Goal: Information Seeking & Learning: Find specific fact

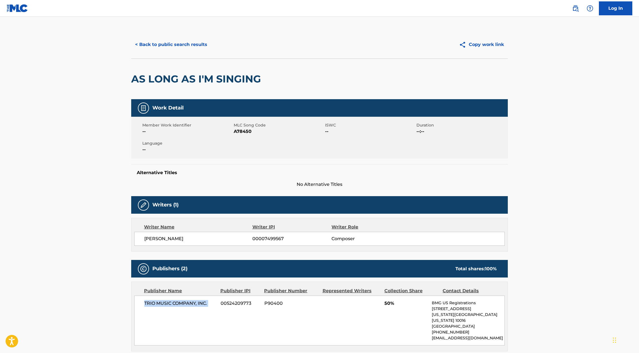
click at [172, 47] on button "< Back to public search results" at bounding box center [171, 45] width 80 height 14
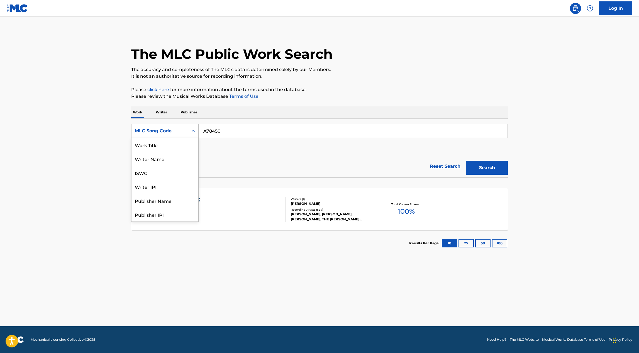
click at [180, 130] on div "MLC Song Code" at bounding box center [160, 131] width 50 height 7
click at [175, 146] on div "Work Title" at bounding box center [164, 145] width 67 height 14
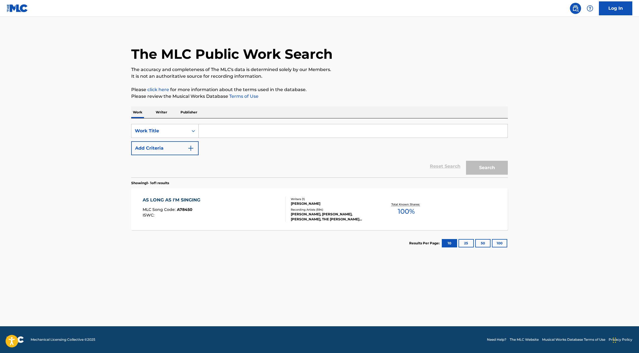
click at [226, 131] on input "Search Form" at bounding box center [353, 130] width 309 height 13
paste input "SLEEPING IN THE COLD BELOW"
type input "SLEEPING IN THE COLD BELOW"
click at [182, 152] on button "Add Criteria" at bounding box center [164, 148] width 67 height 14
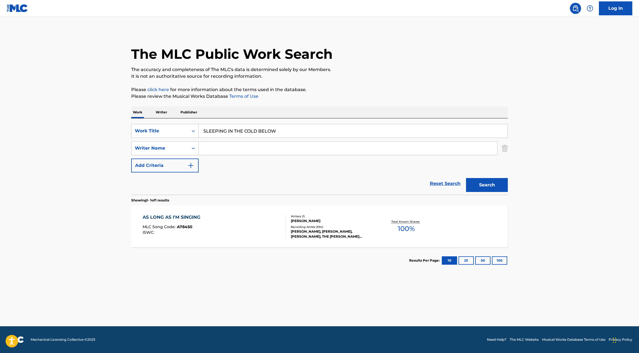
click at [213, 151] on input "Search Form" at bounding box center [348, 147] width 299 height 13
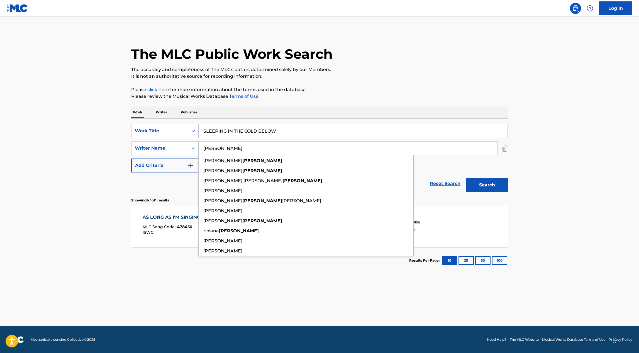
type input "[PERSON_NAME]"
click at [466, 178] on button "Search" at bounding box center [487, 185] width 42 height 14
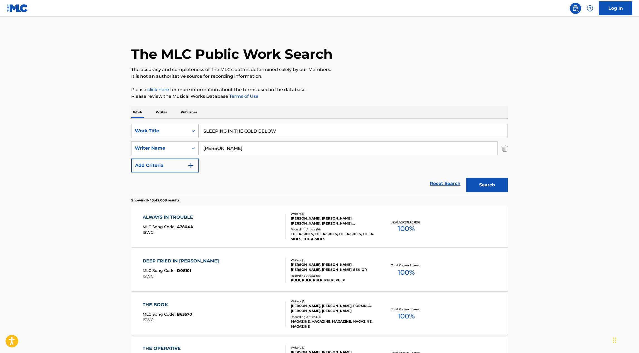
click at [397, 100] on div "The MLC Public Work Search The accuracy and completeness of The MLC's data is d…" at bounding box center [319, 350] width 390 height 639
click at [243, 130] on input "SLEEPING IN THE COLD BELOW" at bounding box center [353, 130] width 309 height 13
paste input "HOCUS POCUS"
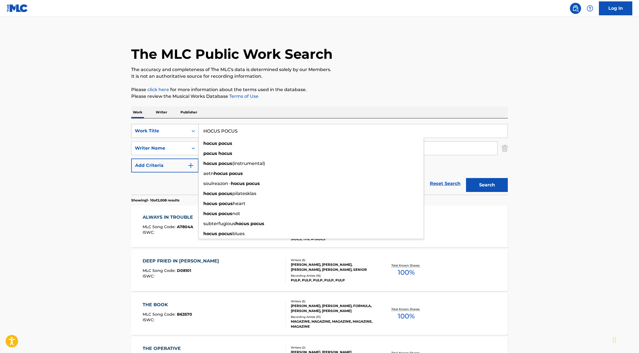
type input "HOCUS POCUS"
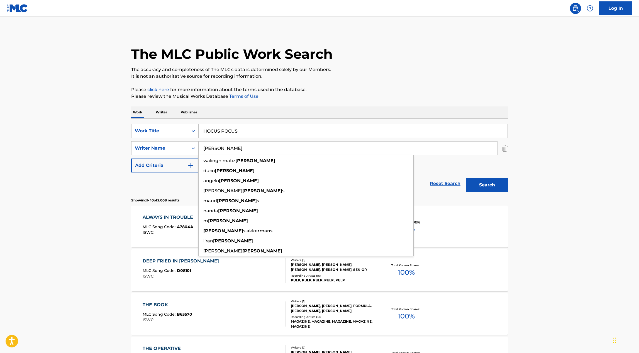
type input "[PERSON_NAME]"
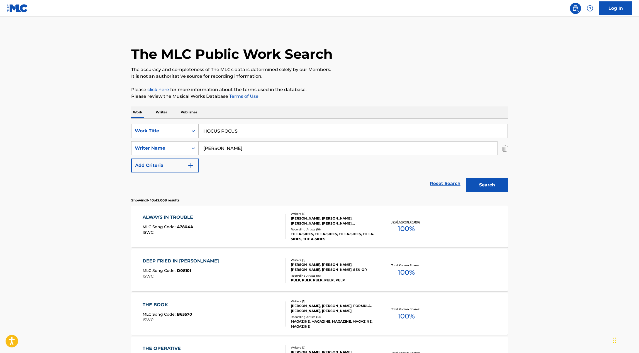
click at [497, 181] on button "Search" at bounding box center [487, 185] width 42 height 14
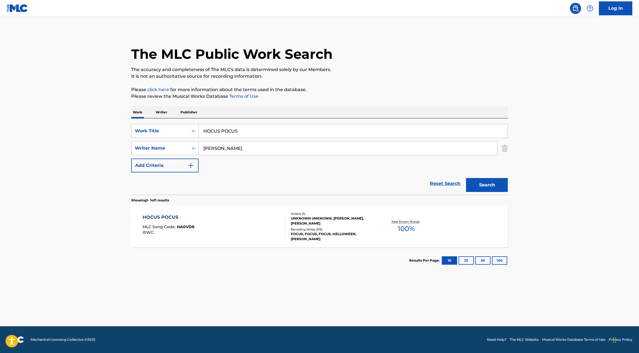
click at [223, 214] on div "HOCUS POCUS MLC Song Code : HA0VD6 ISWC :" at bounding box center [214, 226] width 143 height 25
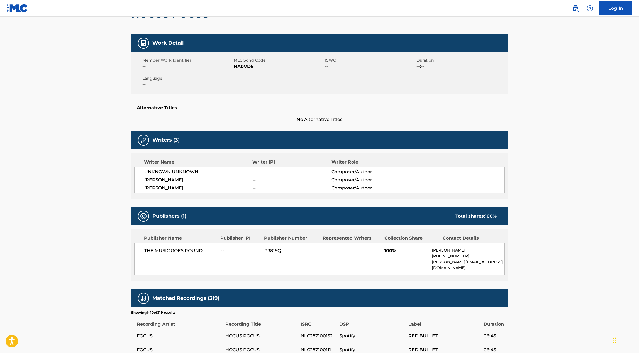
scroll to position [65, 0]
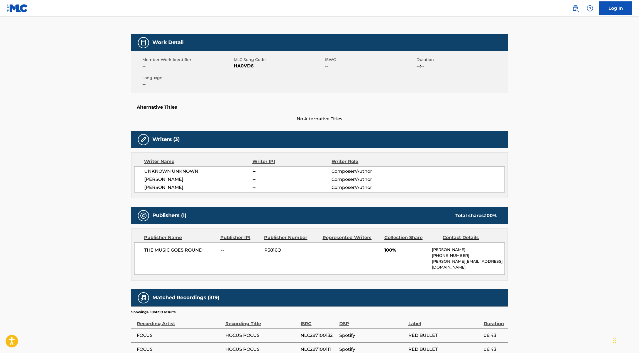
click at [238, 67] on span "HA0VD6" at bounding box center [279, 66] width 90 height 7
copy span "HA0VD6"
click at [157, 177] on span "[PERSON_NAME]" at bounding box center [198, 179] width 108 height 7
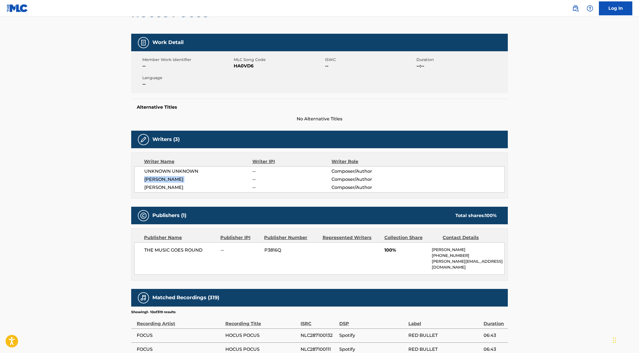
click at [157, 177] on span "[PERSON_NAME]" at bounding box center [198, 179] width 108 height 7
click at [242, 66] on span "HA0VD6" at bounding box center [279, 66] width 90 height 7
copy span "HA0VD6"
drag, startPoint x: 431, startPoint y: 249, endPoint x: 495, endPoint y: 261, distance: 65.4
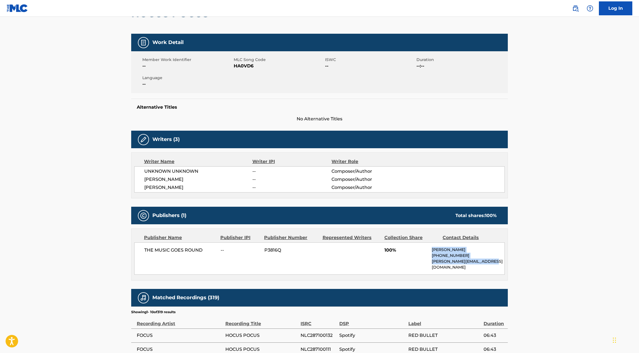
click at [495, 261] on div "THE MUSIC GOES ROUND -- P3816Q 100% [PERSON_NAME] [PHONE_NUMBER] [PERSON_NAME][…" at bounding box center [319, 258] width 370 height 32
copy div "[PERSON_NAME] [PHONE_NUMBER] [PERSON_NAME][EMAIL_ADDRESS][DOMAIN_NAME]"
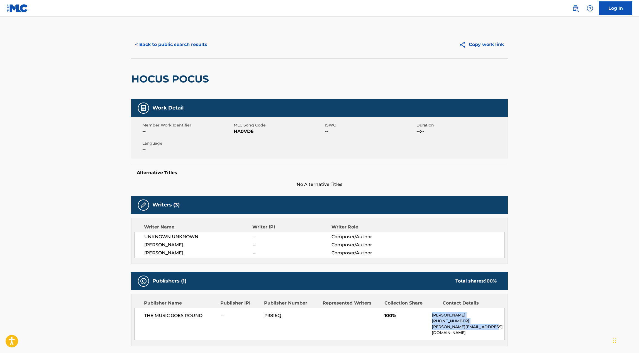
scroll to position [48, 0]
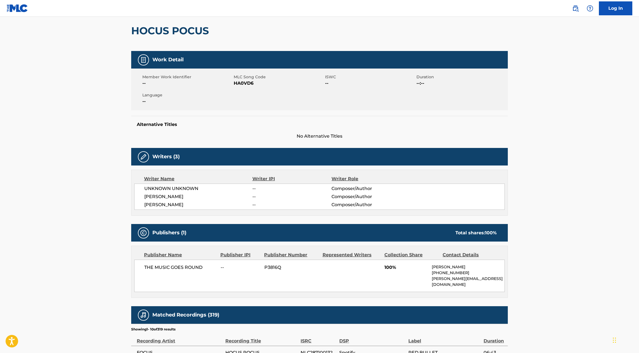
click at [409, 282] on div "THE MUSIC GOES ROUND -- P3816Q 100% [PERSON_NAME] [PHONE_NUMBER] [PERSON_NAME][…" at bounding box center [319, 276] width 370 height 32
click at [168, 265] on span "THE MUSIC GOES ROUND" at bounding box center [180, 267] width 72 height 7
copy div "THE MUSIC GOES ROUND"
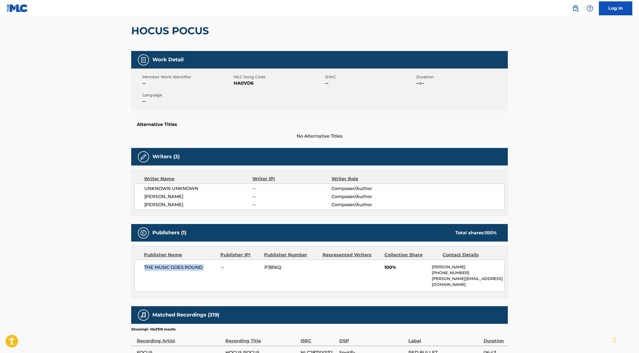
click at [449, 279] on p "[PERSON_NAME][EMAIL_ADDRESS][DOMAIN_NAME]" at bounding box center [468, 282] width 73 height 12
copy div "[PERSON_NAME][EMAIL_ADDRESS][DOMAIN_NAME] Total shares: 100 %"
click at [454, 273] on p "[PHONE_NUMBER]" at bounding box center [468, 273] width 73 height 6
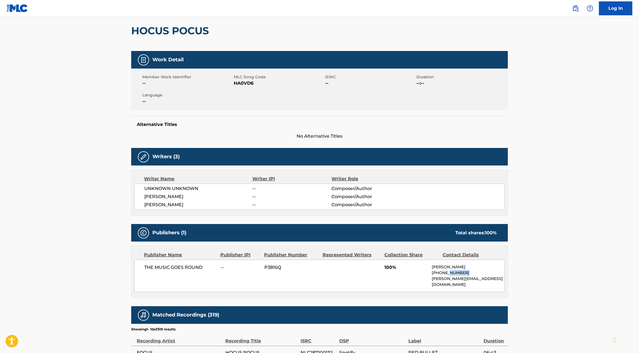
click at [454, 273] on p "[PHONE_NUMBER]" at bounding box center [468, 273] width 73 height 6
copy p "[PHONE_NUMBER]"
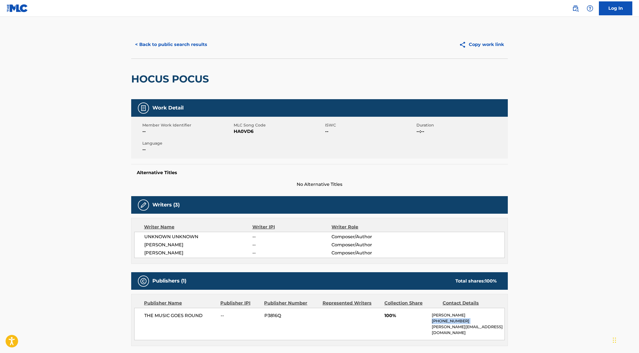
click at [158, 42] on button "< Back to public search results" at bounding box center [171, 45] width 80 height 14
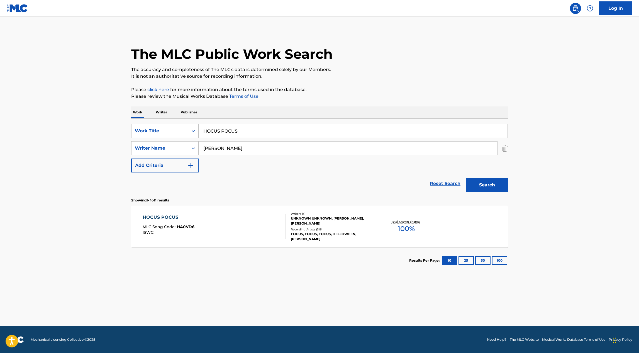
click at [216, 129] on input "HOCUS POCUS" at bounding box center [353, 130] width 309 height 13
click at [180, 128] on div "Work Title" at bounding box center [160, 131] width 50 height 7
click at [172, 152] on div "Writer IPI" at bounding box center [164, 159] width 67 height 14
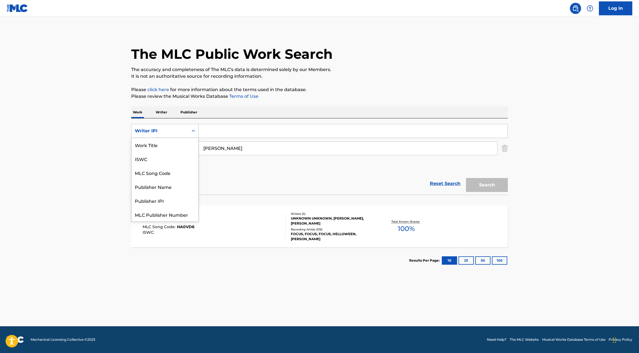
click at [172, 137] on div "Writer IPI" at bounding box center [164, 131] width 67 height 14
click at [172, 144] on div "ISWC" at bounding box center [164, 145] width 67 height 14
click at [211, 130] on input "Search Form" at bounding box center [353, 130] width 309 height 13
paste input "S61GHK"
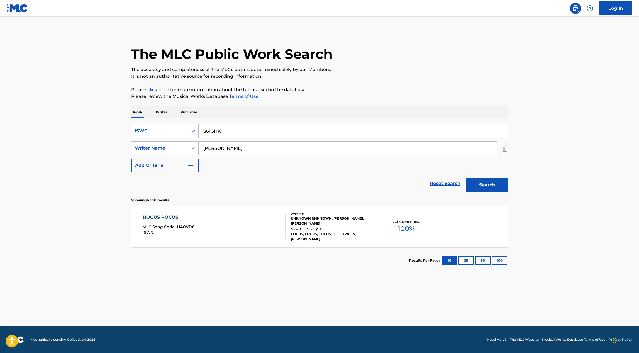
type input "S61GHK"
click at [210, 148] on input "[PERSON_NAME]" at bounding box center [348, 147] width 299 height 13
click at [485, 177] on div "Search" at bounding box center [485, 183] width 45 height 22
click at [485, 182] on button "Search" at bounding box center [487, 185] width 42 height 14
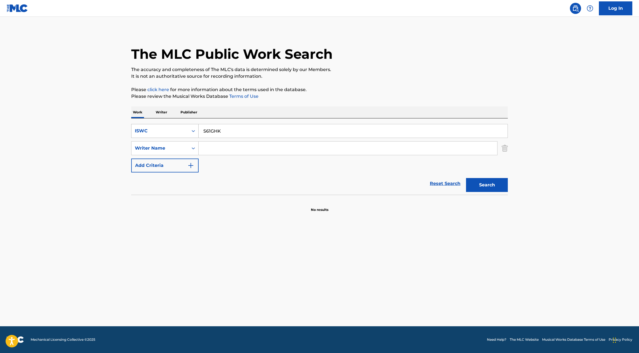
click at [187, 134] on div "ISWC" at bounding box center [159, 131] width 57 height 11
click at [177, 145] on div "Work Title" at bounding box center [164, 145] width 67 height 14
click at [219, 135] on input "Search Form" at bounding box center [353, 130] width 309 height 13
paste input "SHAKIN' THE WALLS"
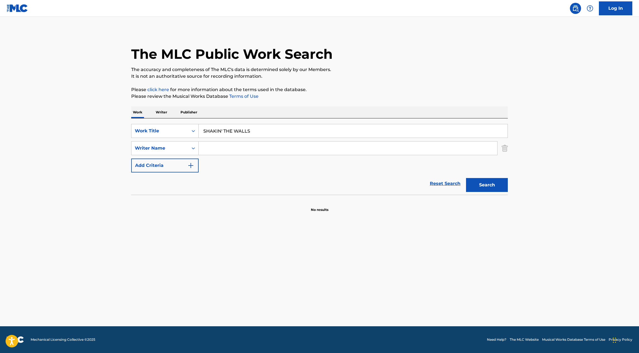
type input "SHAKIN' THE WALLS"
click at [213, 148] on input "Search Form" at bounding box center [348, 147] width 299 height 13
type input "KATIS"
click at [466, 178] on button "Search" at bounding box center [487, 185] width 42 height 14
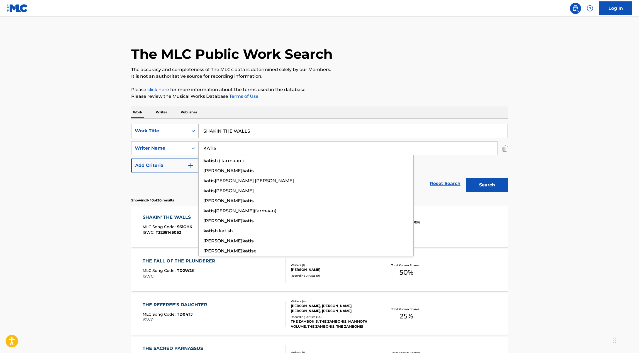
click at [560, 212] on main "The MLC Public Work Search The accuracy and completeness of The MLC's data is d…" at bounding box center [319, 345] width 639 height 656
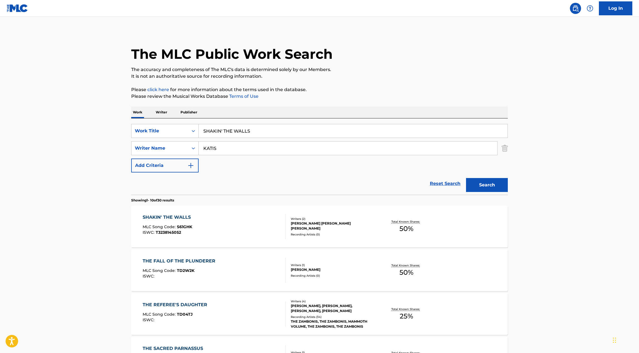
click at [222, 219] on div "SHAKIN' THE WALLS MLC Song Code : S61GHK ISWC : T3238145052" at bounding box center [214, 226] width 143 height 25
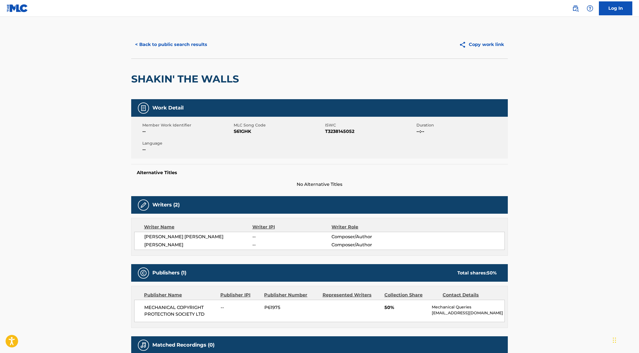
scroll to position [3, 0]
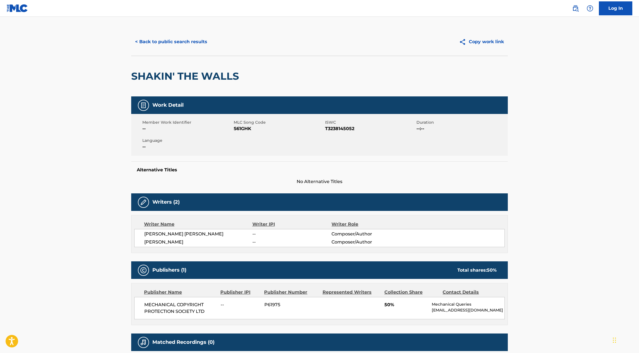
click at [245, 129] on span "S61GHK" at bounding box center [279, 128] width 90 height 7
copy span "S61GHK"
click at [338, 130] on span "T3238145052" at bounding box center [370, 128] width 90 height 7
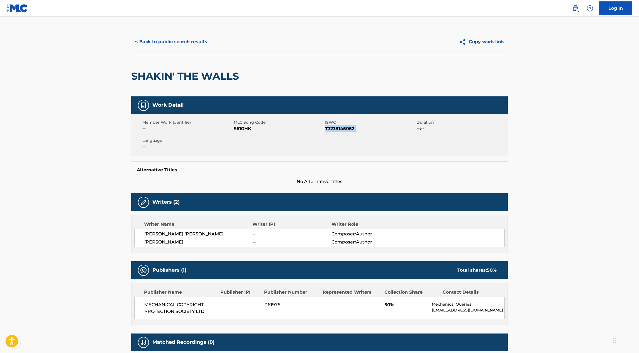
click at [338, 130] on span "T3238145052" at bounding box center [370, 128] width 90 height 7
copy span "T3238145052"
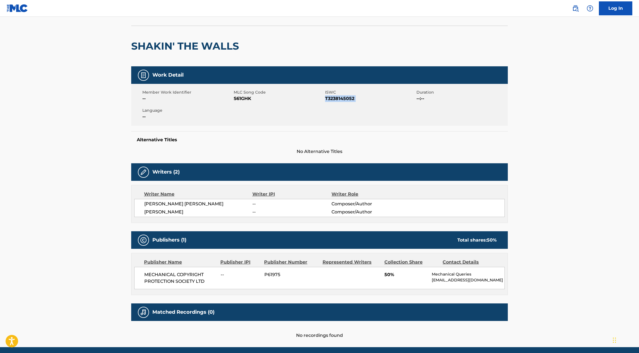
scroll to position [23, 0]
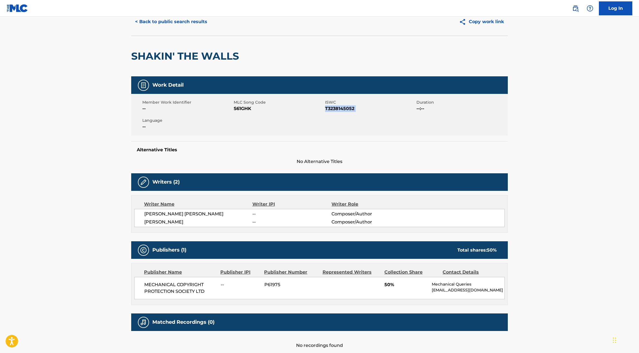
copy span "T3238145052"
click at [175, 25] on button "< Back to public search results" at bounding box center [171, 22] width 80 height 14
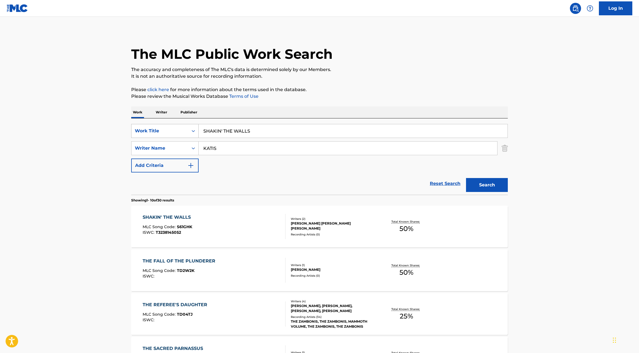
click at [181, 135] on div "Work Title" at bounding box center [159, 131] width 57 height 11
click at [180, 147] on div "MLC Song Code" at bounding box center [164, 145] width 67 height 14
click at [215, 130] on input "Search Form" at bounding box center [353, 130] width 309 height 13
paste input "T0700996753"
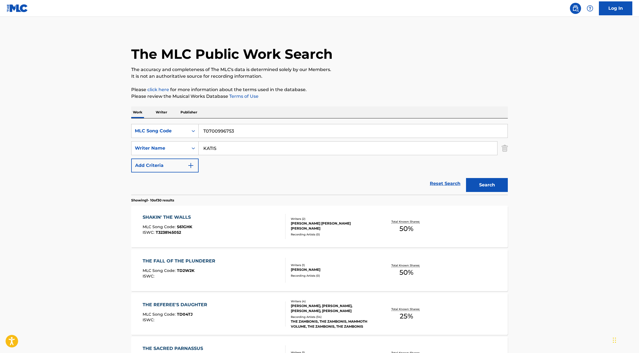
type input "T0700996753"
click at [211, 149] on input "KATIS" at bounding box center [348, 147] width 299 height 13
click at [493, 183] on button "Search" at bounding box center [487, 185] width 42 height 14
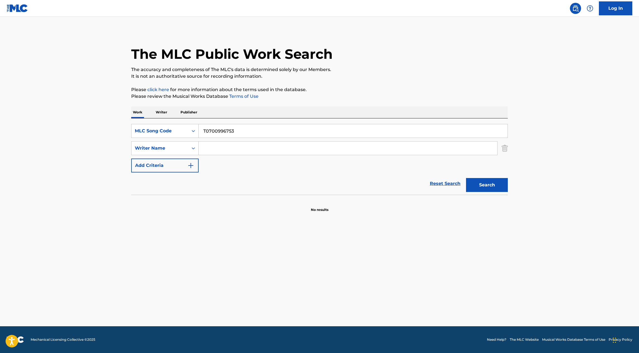
click at [218, 128] on input "T0700996753" at bounding box center [353, 130] width 309 height 13
paste input "L09325"
type input "L09325"
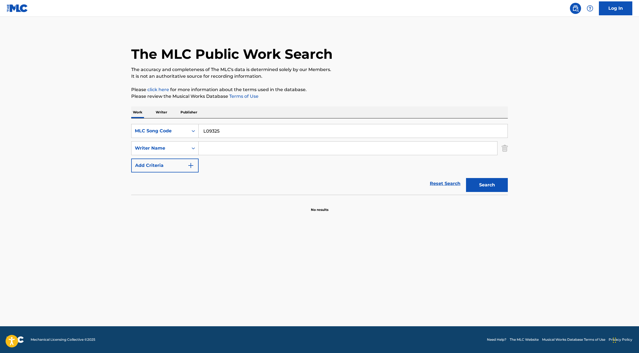
click at [485, 187] on button "Search" at bounding box center [487, 185] width 42 height 14
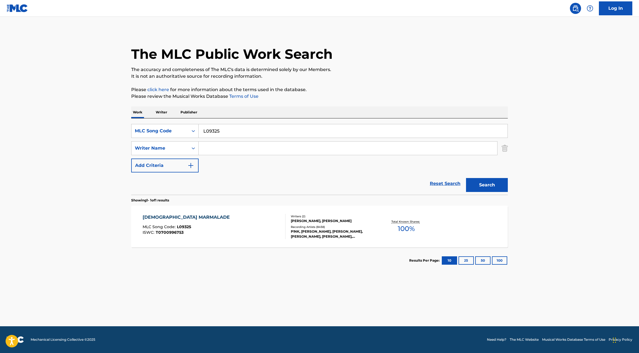
click at [274, 231] on div "[DEMOGRAPHIC_DATA] MARMALADE MLC Song Code : L09325 ISWC : T0700996753" at bounding box center [214, 226] width 143 height 25
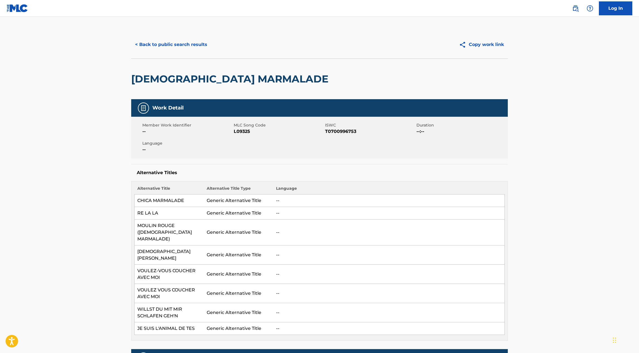
click at [160, 44] on button "< Back to public search results" at bounding box center [171, 45] width 80 height 14
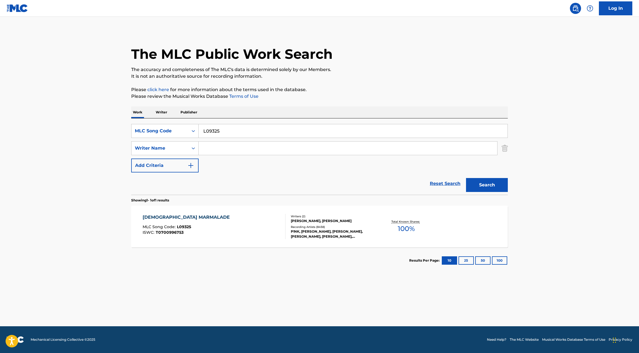
click at [228, 130] on input "L09325" at bounding box center [353, 130] width 309 height 13
paste input "MVC4UY"
type input "MVC4UY"
click at [479, 184] on button "Search" at bounding box center [487, 185] width 42 height 14
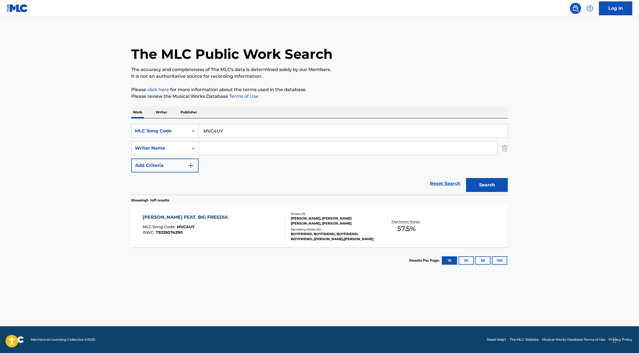
click at [276, 233] on div "[PERSON_NAME] FEAT. BIG FREEDIA MLC Song Code : MVC4UY ISWC : T9235074290" at bounding box center [214, 226] width 143 height 25
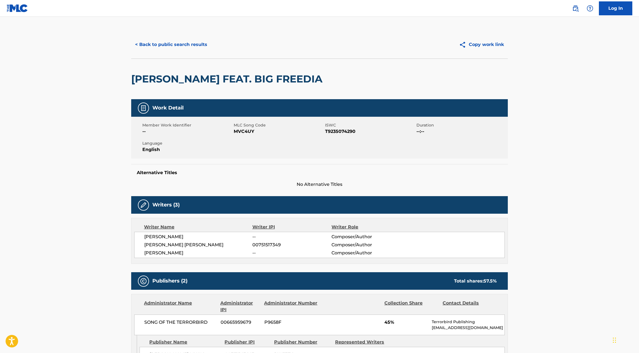
click at [161, 45] on button "< Back to public search results" at bounding box center [171, 45] width 80 height 14
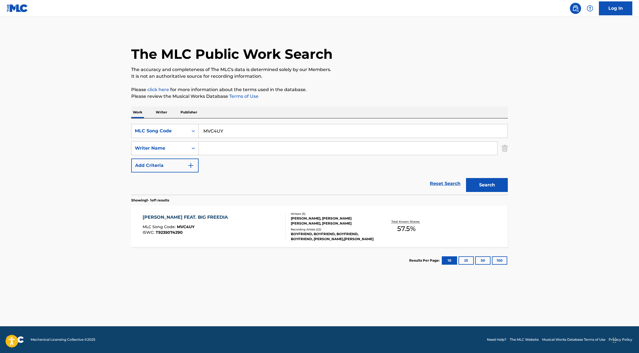
click at [221, 128] on input "MVC4UY" at bounding box center [353, 130] width 309 height 13
paste input "2769D"
type input "M2769D"
click at [497, 187] on button "Search" at bounding box center [487, 185] width 42 height 14
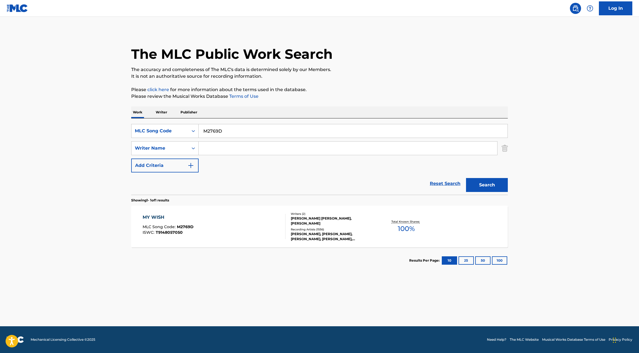
click at [252, 231] on div "MY WISH MLC Song Code : M2769D ISWC : T9148057050" at bounding box center [214, 226] width 143 height 25
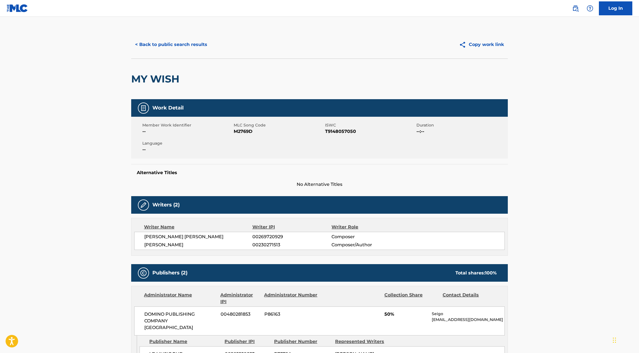
click at [153, 48] on button "< Back to public search results" at bounding box center [171, 45] width 80 height 14
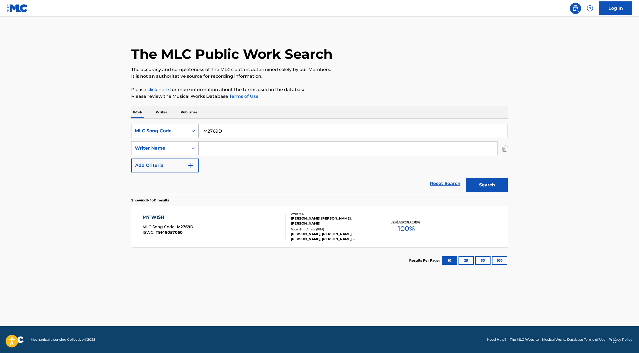
click at [212, 130] on input "M2769D" at bounding box center [353, 130] width 309 height 13
paste input "H18000"
type input "H18000"
click at [471, 184] on button "Search" at bounding box center [487, 185] width 42 height 14
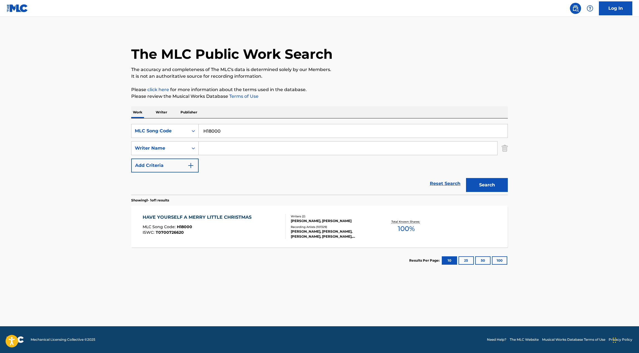
click at [214, 231] on div "ISWC : T0700726620" at bounding box center [199, 232] width 112 height 4
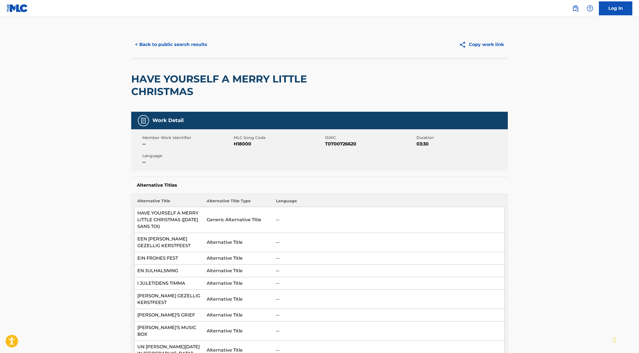
click at [174, 76] on h2 "HAVE YOURSELF A MERRY LITTLE CHRISTMAS" at bounding box center [244, 85] width 226 height 25
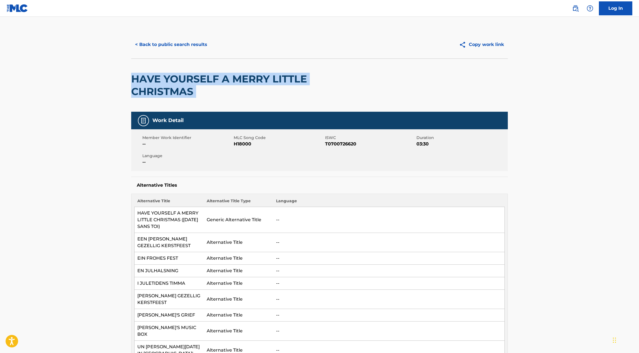
click at [174, 76] on h2 "HAVE YOURSELF A MERRY LITTLE CHRISTMAS" at bounding box center [244, 85] width 226 height 25
copy div "HAVE YOURSELF A MERRY LITTLE CHRISTMAS"
click at [157, 42] on button "< Back to public search results" at bounding box center [171, 45] width 80 height 14
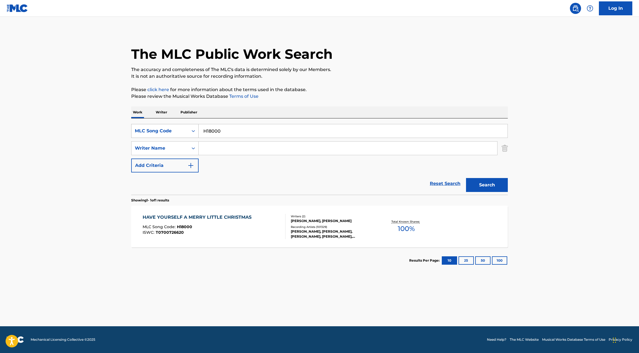
click at [182, 131] on div "MLC Song Code" at bounding box center [160, 131] width 50 height 7
click at [175, 142] on div "ISWC" at bounding box center [164, 145] width 67 height 14
click at [218, 128] on input "Search Form" at bounding box center [353, 130] width 309 height 13
paste input "T3332176297"
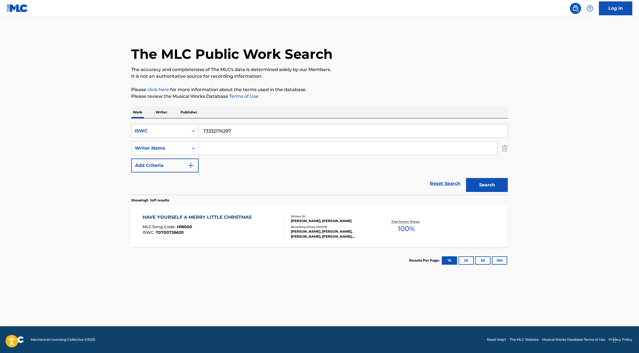
type input "T3332176297"
click at [481, 187] on button "Search" at bounding box center [487, 185] width 42 height 14
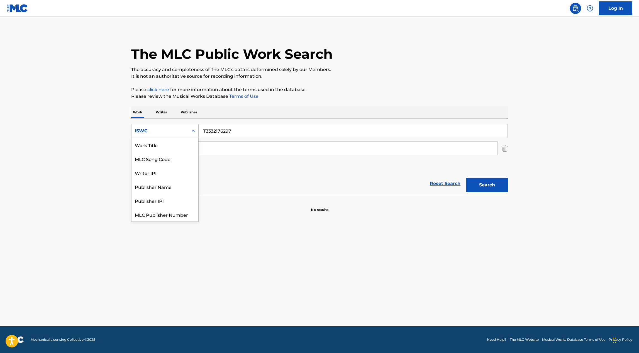
click at [177, 128] on div "ISWC" at bounding box center [160, 131] width 50 height 7
click at [166, 144] on div "Work Title" at bounding box center [164, 145] width 67 height 14
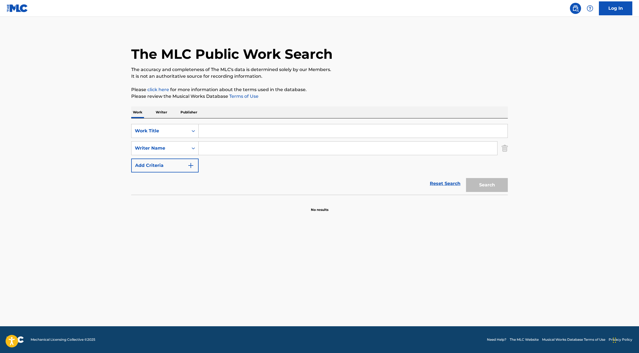
click at [212, 134] on input "Search Form" at bounding box center [353, 130] width 309 height 13
paste input "[DATE] LOST"
type input "[DATE] LOST"
click at [209, 150] on input "Search Form" at bounding box center [348, 147] width 299 height 13
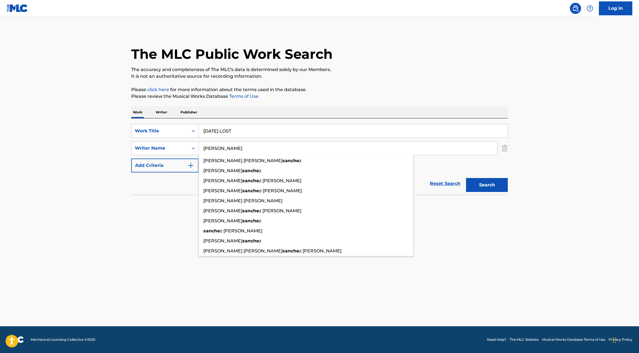
click at [466, 178] on button "Search" at bounding box center [487, 185] width 42 height 14
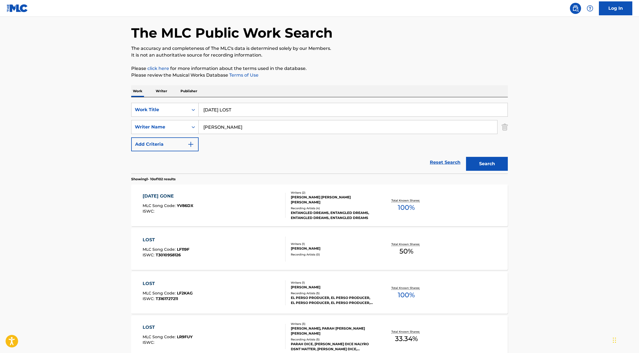
scroll to position [26, 0]
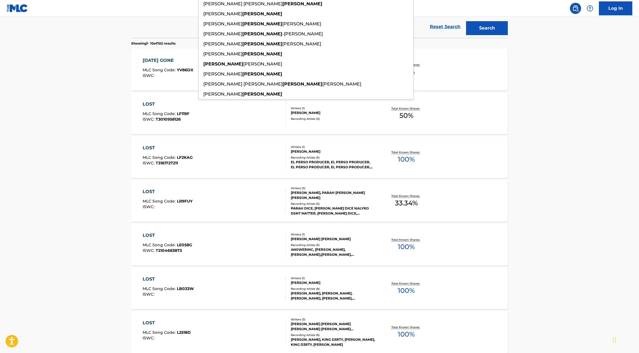
click at [104, 236] on main "The MLC Public Work Search The accuracy and completeness of The MLC's data is d…" at bounding box center [319, 188] width 639 height 656
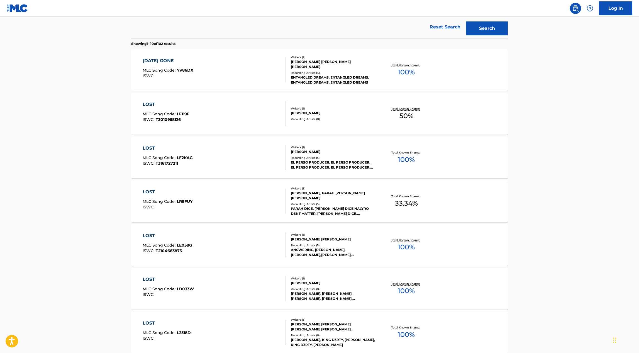
scroll to position [0, 0]
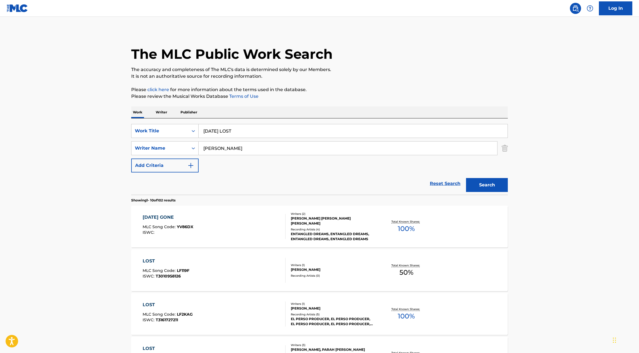
click at [202, 146] on input "[PERSON_NAME]" at bounding box center [348, 147] width 299 height 13
type input "[PERSON_NAME]"
click at [466, 178] on button "Search" at bounding box center [487, 185] width 42 height 14
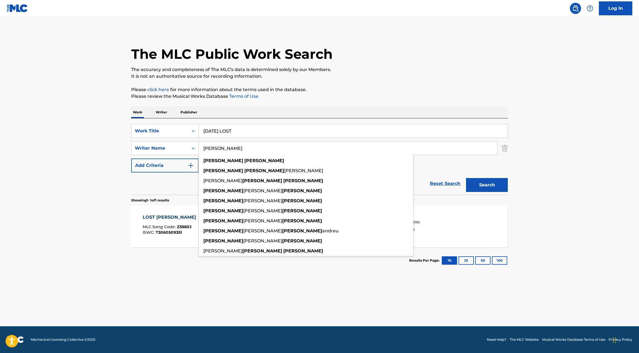
click at [74, 256] on main "The MLC Public Work Search The accuracy and completeness of The MLC's data is d…" at bounding box center [319, 171] width 639 height 309
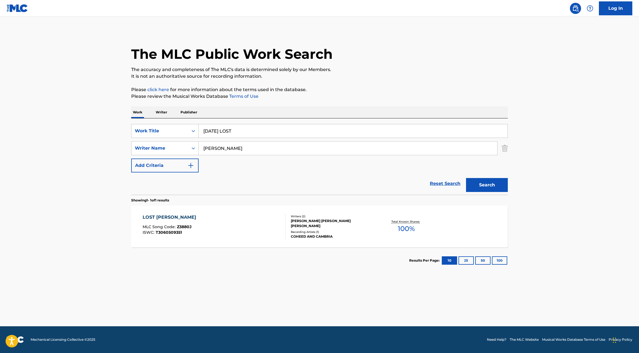
click at [206, 236] on div "LOST [PERSON_NAME] MLC Song Code : Z3880J ISWC : T3060509351" at bounding box center [214, 226] width 143 height 25
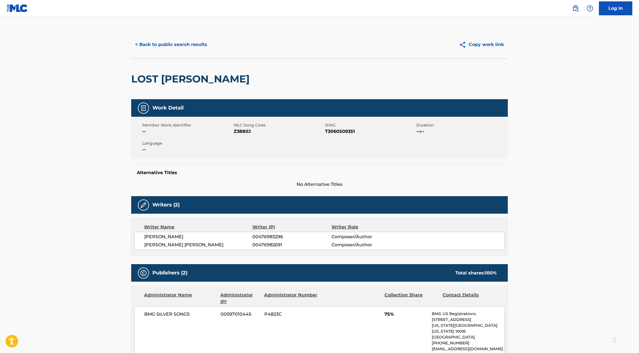
click at [166, 47] on button "< Back to public search results" at bounding box center [171, 45] width 80 height 14
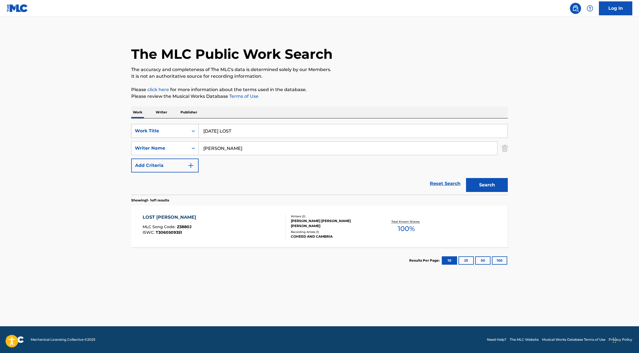
click at [183, 133] on div "Work Title" at bounding box center [160, 131] width 50 height 7
click at [171, 145] on div "ISWC" at bounding box center [164, 145] width 67 height 14
click at [221, 138] on div "SearchWithCriteria4b34ba57-526b-4195-ad4c-31593219debc ISWC SearchWithCriteriaa…" at bounding box center [319, 148] width 377 height 48
click at [186, 131] on div "ISWC" at bounding box center [159, 131] width 57 height 11
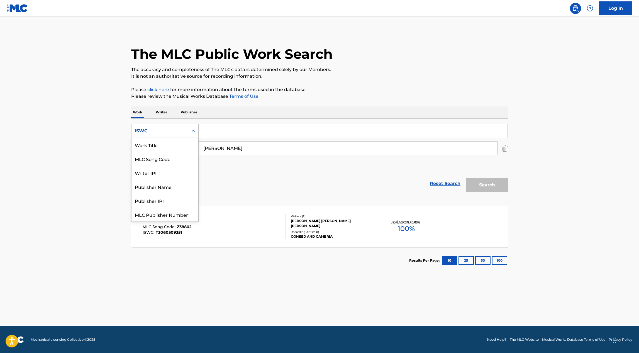
scroll to position [14, 0]
click at [186, 146] on div "MLC Song Code" at bounding box center [164, 145] width 67 height 14
click at [217, 130] on input "Search Form" at bounding box center [353, 130] width 309 height 13
paste input "T39144"
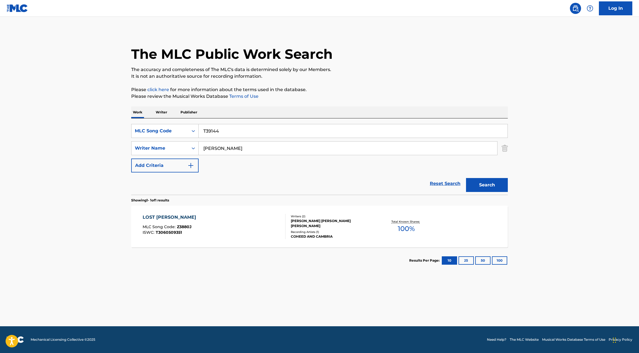
type input "T39144"
click at [217, 152] on input "[PERSON_NAME]" at bounding box center [348, 147] width 299 height 13
type input "c"
click at [494, 184] on button "Search" at bounding box center [487, 185] width 42 height 14
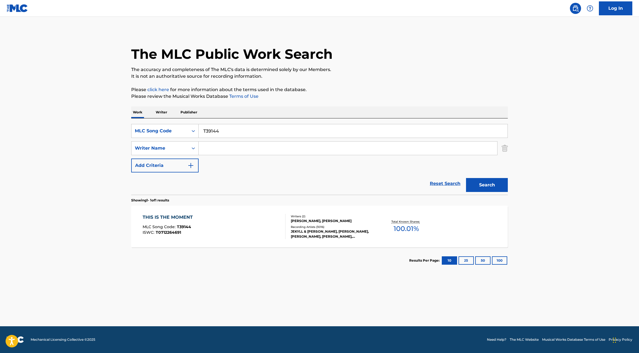
click at [287, 232] on div "Writers ( 2 ) [PERSON_NAME], [PERSON_NAME] Recording Artists ( 3016 ) [PERSON_N…" at bounding box center [329, 226] width 89 height 25
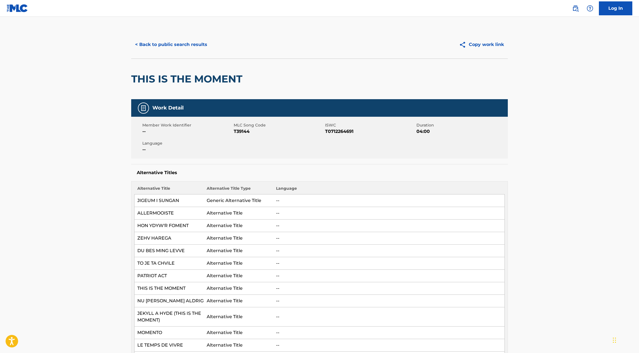
scroll to position [5, 0]
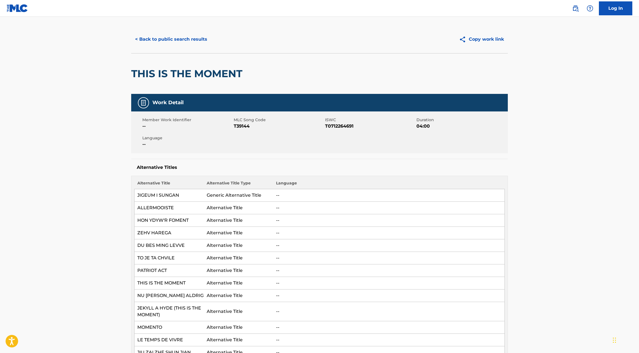
click at [335, 128] on span "T0712264691" at bounding box center [370, 126] width 90 height 7
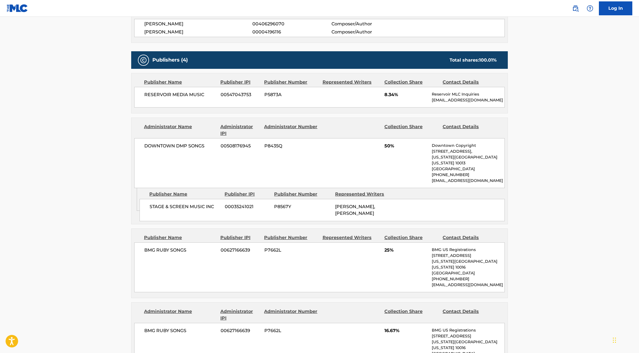
scroll to position [458, 0]
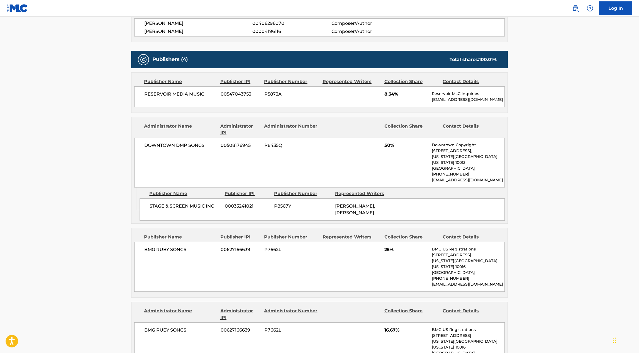
click at [160, 148] on span "DOWNTOWN DMP SONGS" at bounding box center [180, 145] width 72 height 7
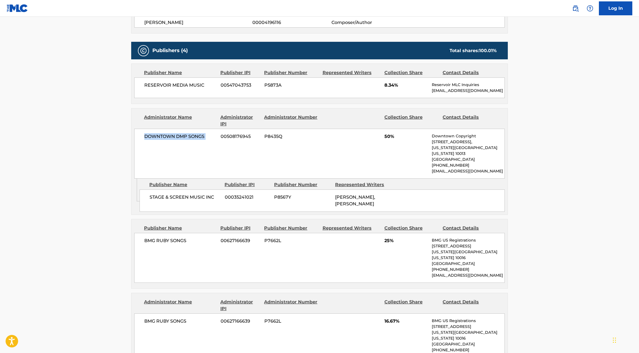
scroll to position [472, 0]
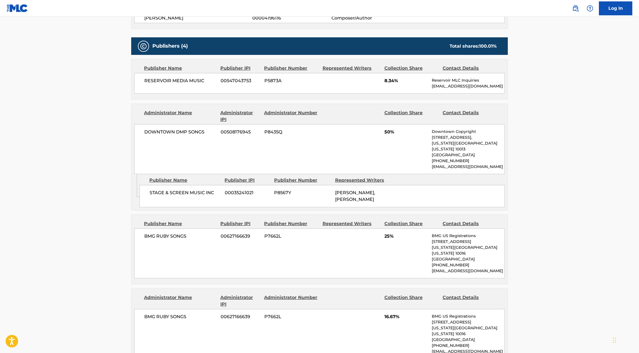
click at [164, 228] on div "BMG RUBY SONGS 00627166639 P7662L 25% BMG US Registrations [STREET_ADDRESS][US_…" at bounding box center [319, 253] width 370 height 50
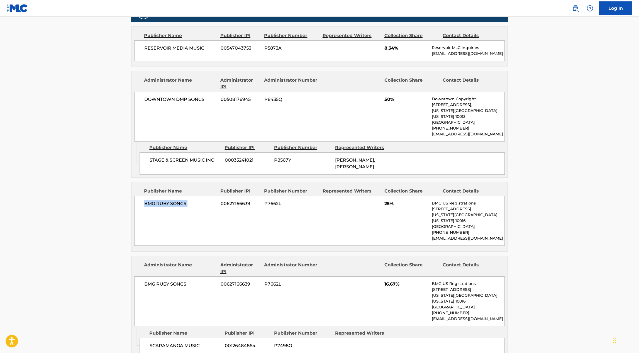
scroll to position [515, 0]
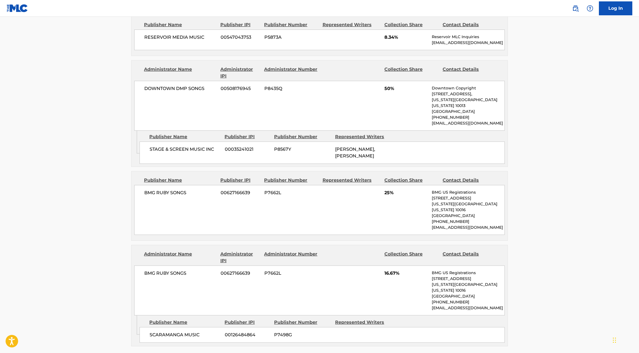
click at [154, 270] on span "BMG RUBY SONGS" at bounding box center [180, 273] width 72 height 7
click at [169, 331] on span "SCARAMANGA MUSIC" at bounding box center [185, 334] width 71 height 7
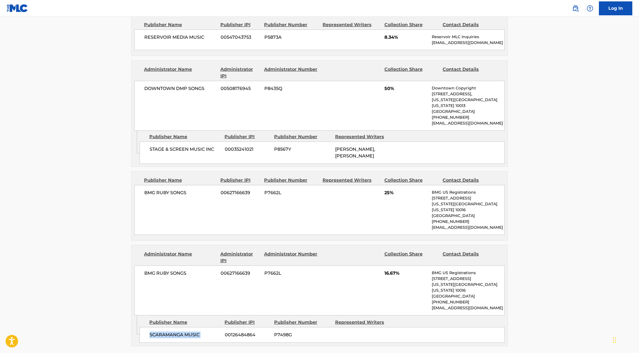
click at [169, 331] on span "SCARAMANGA MUSIC" at bounding box center [185, 334] width 71 height 7
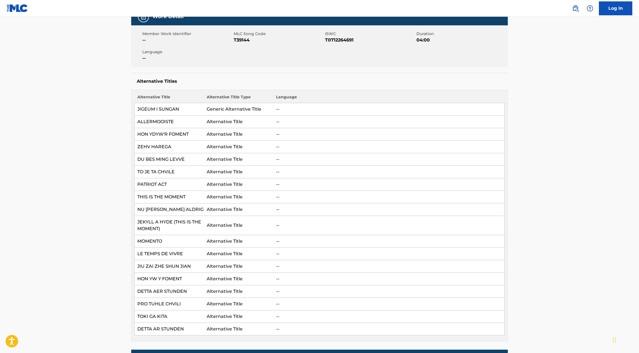
scroll to position [0, 0]
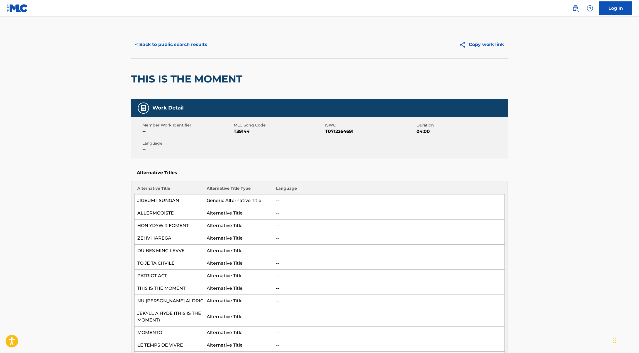
click at [165, 81] on h2 "THIS IS THE MOMENT" at bounding box center [188, 79] width 114 height 13
click at [160, 45] on button "< Back to public search results" at bounding box center [171, 45] width 80 height 14
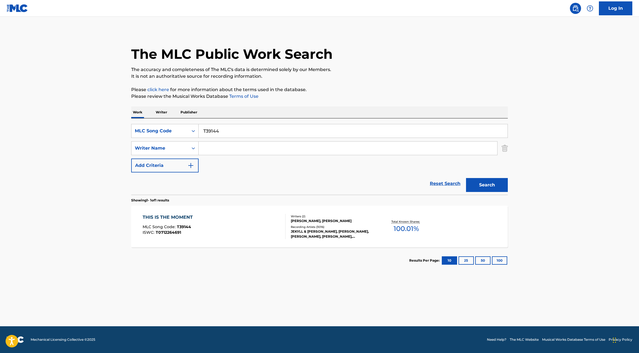
click at [209, 126] on input "T39144" at bounding box center [353, 130] width 309 height 13
paste input "M6719"
type input "M67194"
click at [480, 187] on button "Search" at bounding box center [487, 185] width 42 height 14
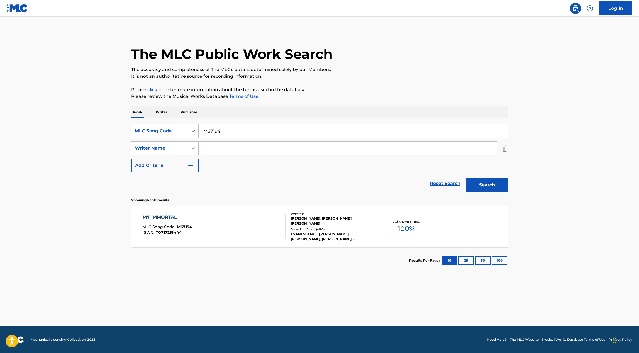
click at [223, 245] on div "MY IMMORTAL MLC Song Code : M67194 ISWC : T0717218444 Writers ( 3 ) [PERSON_NAM…" at bounding box center [319, 227] width 377 height 42
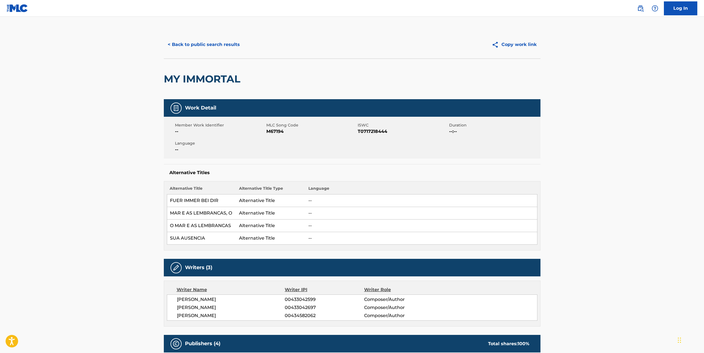
click at [190, 43] on button "< Back to public search results" at bounding box center [204, 45] width 80 height 14
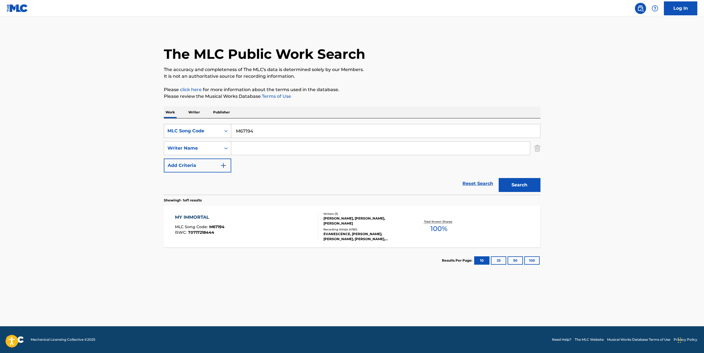
click at [204, 131] on div "MLC Song Code" at bounding box center [192, 131] width 50 height 7
click at [202, 147] on div "Work Title" at bounding box center [197, 145] width 67 height 14
click at [255, 131] on input "Search Form" at bounding box center [385, 130] width 309 height 13
type input "[DEMOGRAPHIC_DATA][PERSON_NAME] FUGUE"
drag, startPoint x: 529, startPoint y: 123, endPoint x: 444, endPoint y: 123, distance: 84.7
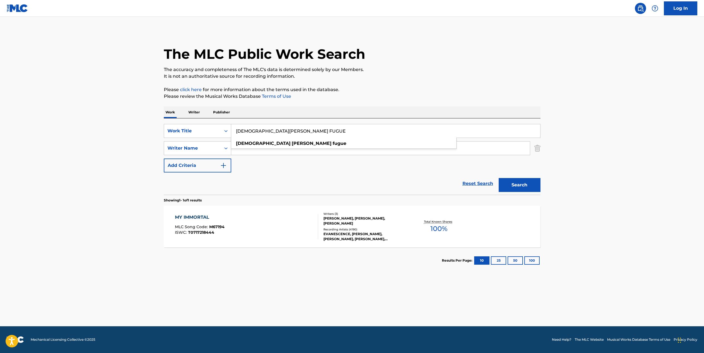
click at [529, 123] on div "SearchWithCriteriad73d749b-e274-48ab-a34b-1facfeb3e3fa Work Title [DEMOGRAPHIC_…" at bounding box center [352, 156] width 377 height 76
click at [331, 153] on input "Search Form" at bounding box center [380, 147] width 299 height 13
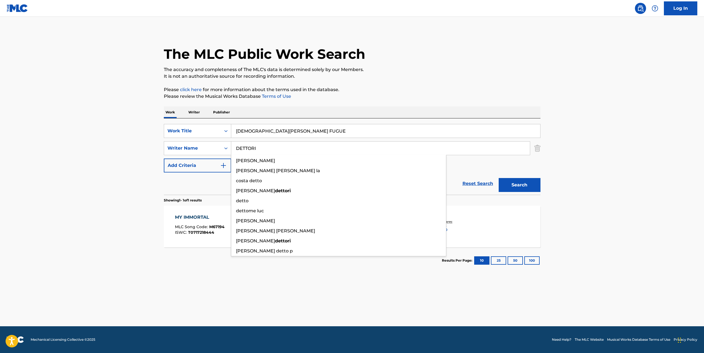
type input "DETTORI"
click at [499, 178] on button "Search" at bounding box center [520, 185] width 42 height 14
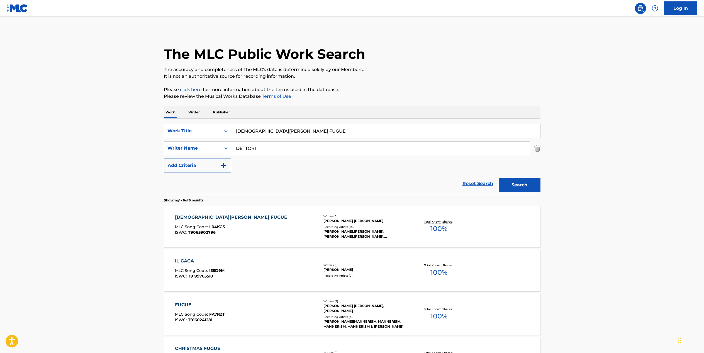
click at [251, 230] on div "[DEMOGRAPHIC_DATA][PERSON_NAME] FUGUE MLC Song Code : LR4KG3 ISWC : T9065902796" at bounding box center [246, 226] width 143 height 25
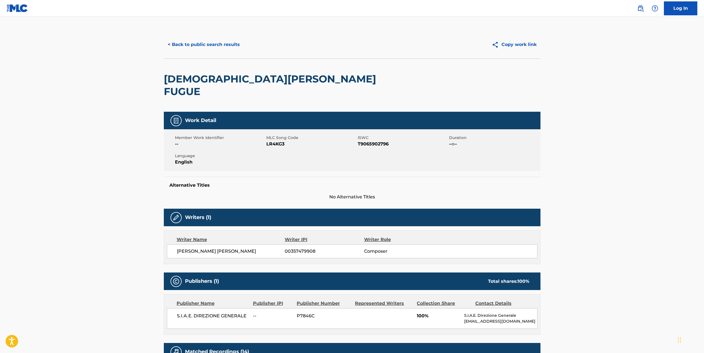
click at [173, 47] on button "< Back to public search results" at bounding box center [204, 45] width 80 height 14
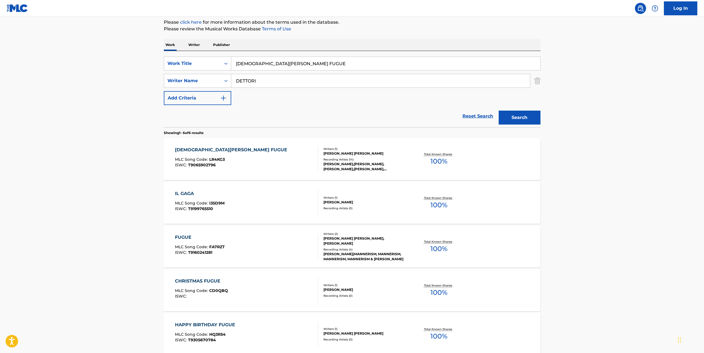
scroll to position [56, 0]
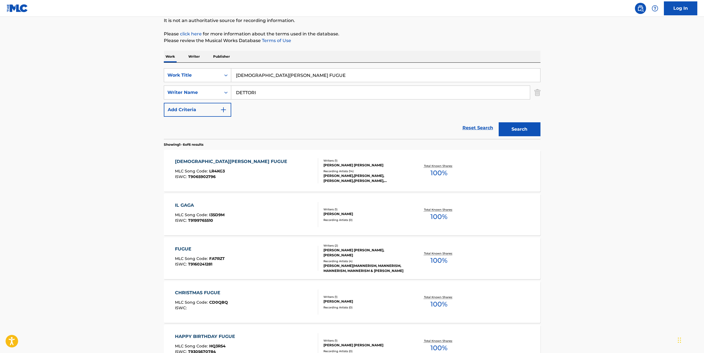
click at [264, 97] on input "DETTORI" at bounding box center [380, 92] width 299 height 13
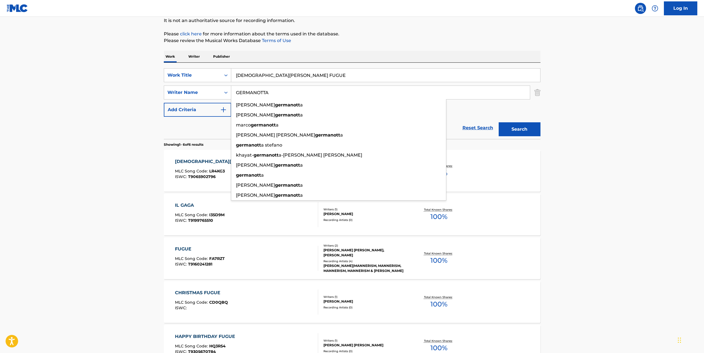
type input "GERMANOTTA"
click at [499, 122] on button "Search" at bounding box center [520, 129] width 42 height 14
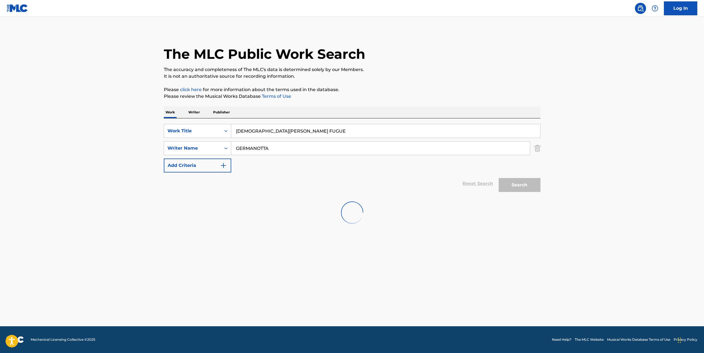
scroll to position [0, 0]
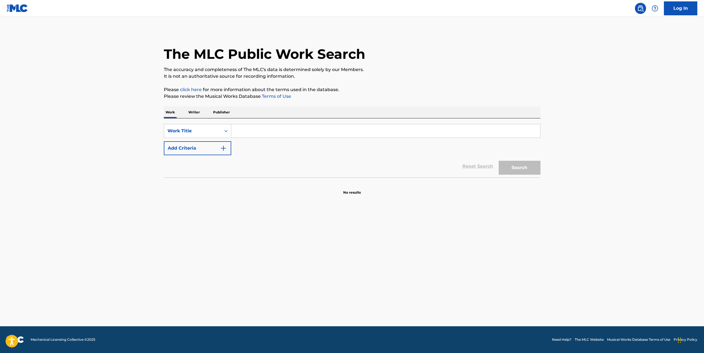
click at [242, 131] on input "Search Form" at bounding box center [385, 130] width 309 height 13
type input "[DEMOGRAPHIC_DATA][PERSON_NAME] FUGUE"
click at [187, 150] on button "Add Criteria" at bounding box center [197, 148] width 67 height 14
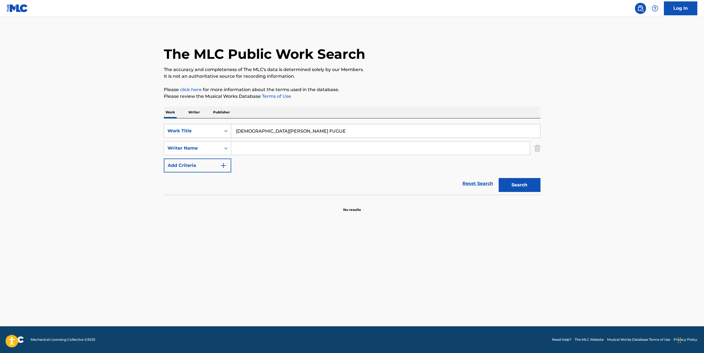
click at [271, 148] on input "Search Form" at bounding box center [380, 147] width 299 height 13
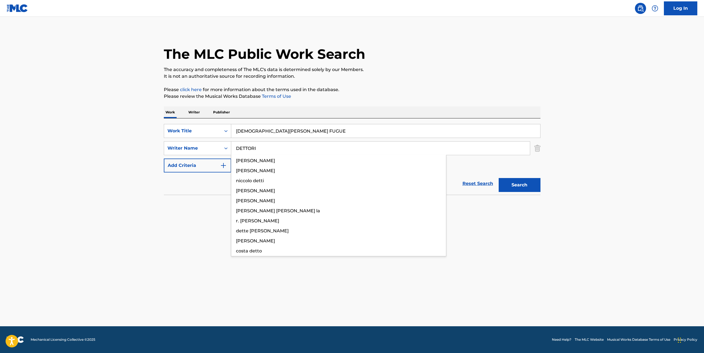
type input "DETTORI"
click at [499, 178] on button "Search" at bounding box center [520, 185] width 42 height 14
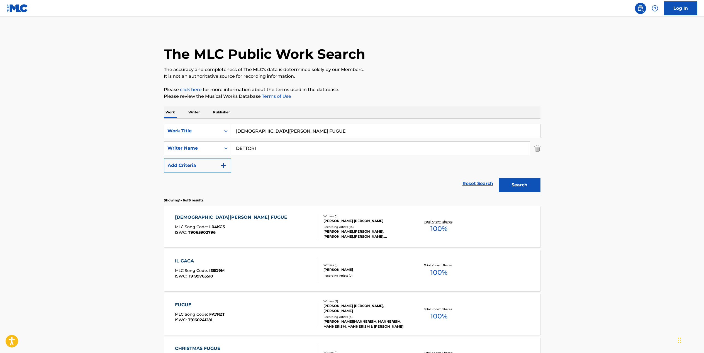
click at [224, 226] on span "LR4KG3" at bounding box center [217, 226] width 16 height 5
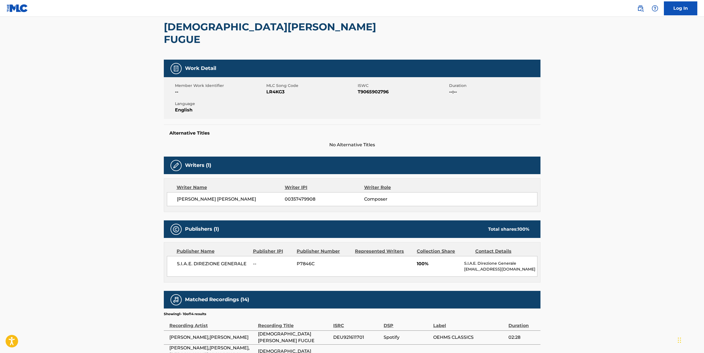
scroll to position [71, 0]
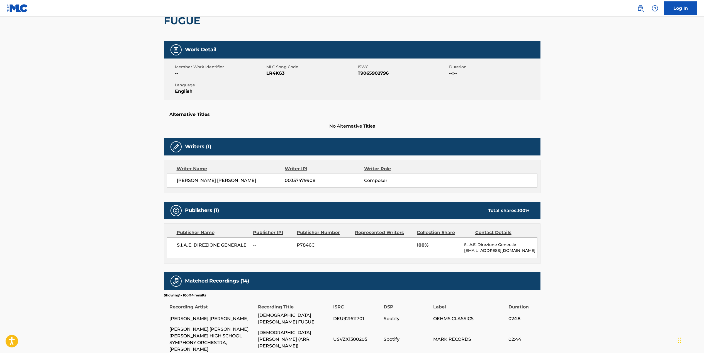
click at [373, 70] on span "T9065902796" at bounding box center [403, 73] width 90 height 7
copy span "T9065902796"
click at [237, 177] on span "[PERSON_NAME] [PERSON_NAME]" at bounding box center [231, 180] width 108 height 7
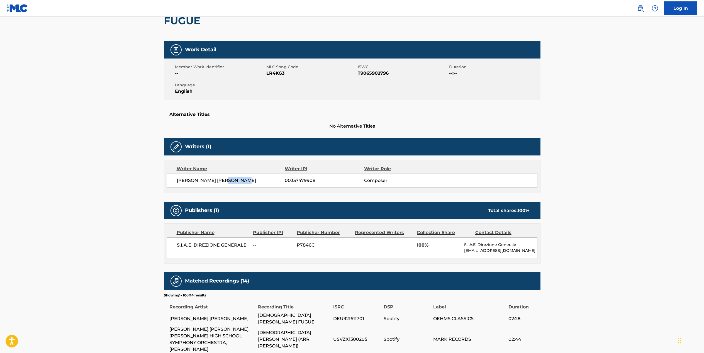
copy span "DETTORI"
click at [223, 177] on span "[PERSON_NAME] [PERSON_NAME]" at bounding box center [231, 180] width 108 height 7
copy div "[PERSON_NAME] [PERSON_NAME]"
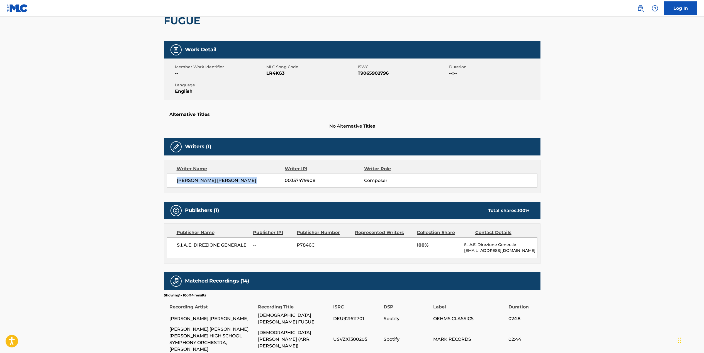
scroll to position [0, 0]
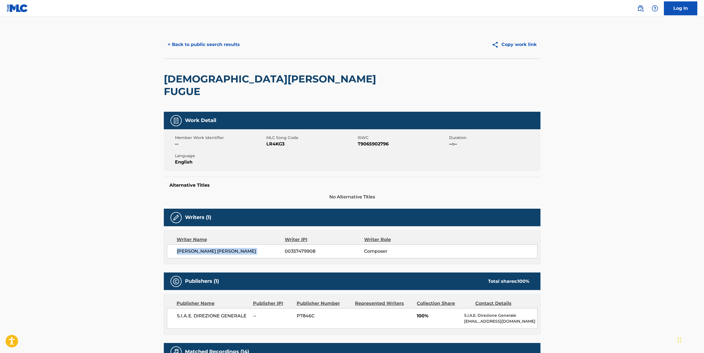
click at [183, 49] on button "< Back to public search results" at bounding box center [204, 45] width 80 height 14
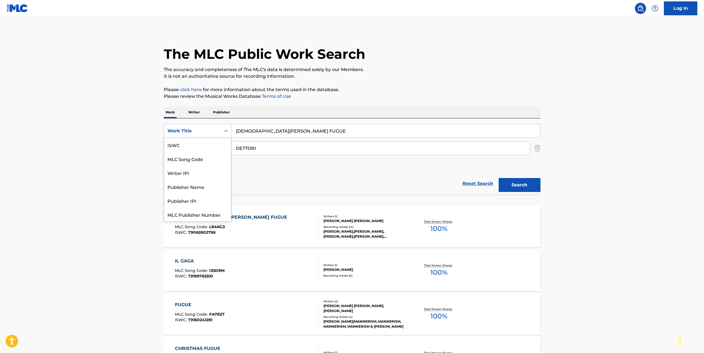
click at [221, 131] on div "Search Form" at bounding box center [226, 131] width 10 height 10
click at [207, 147] on div "MLC Song Code" at bounding box center [197, 145] width 67 height 14
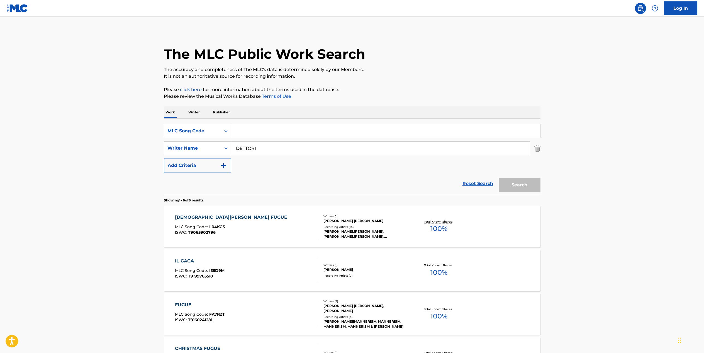
click at [258, 135] on input "Search Form" at bounding box center [385, 130] width 309 height 13
paste input "N69720"
type input "N69720"
click at [248, 151] on input "DETTORI" at bounding box center [380, 147] width 299 height 13
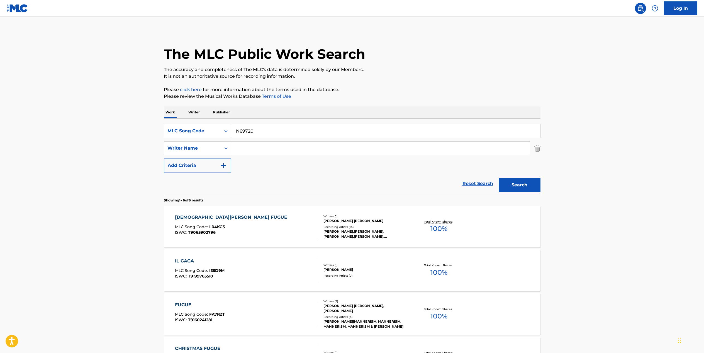
click at [526, 182] on button "Search" at bounding box center [520, 185] width 42 height 14
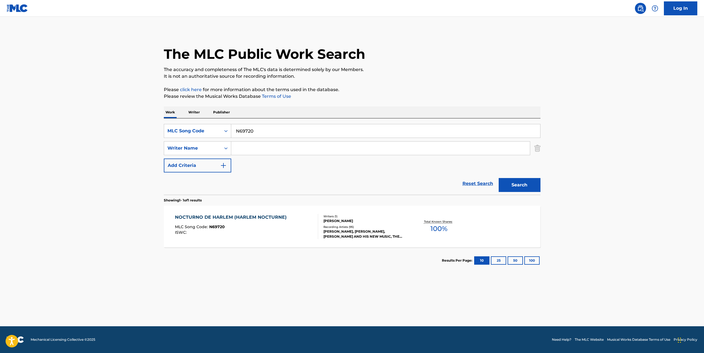
click at [258, 227] on div "MLC Song Code : N69720" at bounding box center [232, 228] width 114 height 6
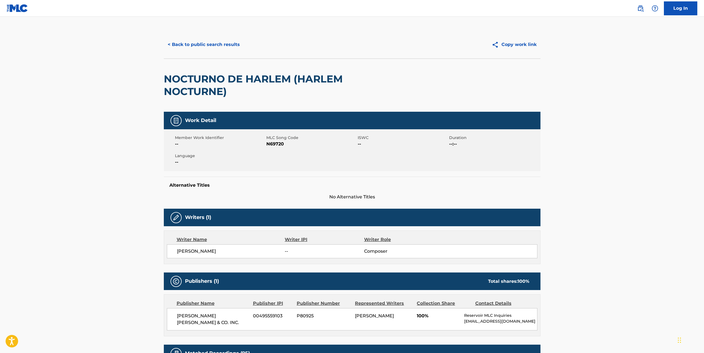
click at [245, 82] on h2 "NOCTURNO DE HARLEM (HARLEM NOCTURNE)" at bounding box center [277, 85] width 226 height 25
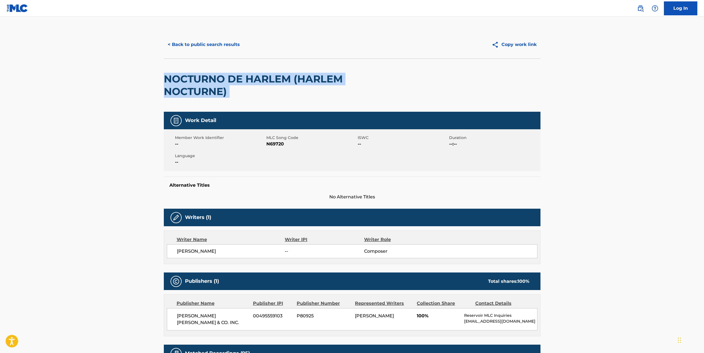
click at [245, 82] on h2 "NOCTURNO DE HARLEM (HARLEM NOCTURNE)" at bounding box center [277, 85] width 226 height 25
copy div "NOCTURNO DE HARLEM (HARLEM NOCTURNE)"
click at [193, 38] on button "< Back to public search results" at bounding box center [204, 45] width 80 height 14
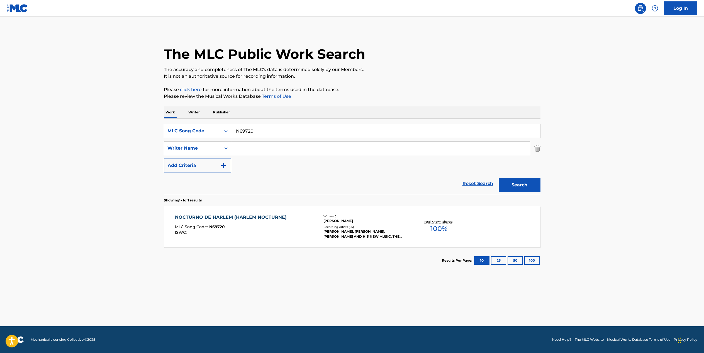
click at [217, 129] on div "MLC Song Code" at bounding box center [192, 131] width 57 height 11
click at [203, 146] on div "Work Title" at bounding box center [197, 145] width 67 height 14
drag, startPoint x: 221, startPoint y: 138, endPoint x: 249, endPoint y: 130, distance: 29.3
click at [249, 130] on input "Search Form" at bounding box center [385, 130] width 309 height 13
paste input "BROOKLYN"
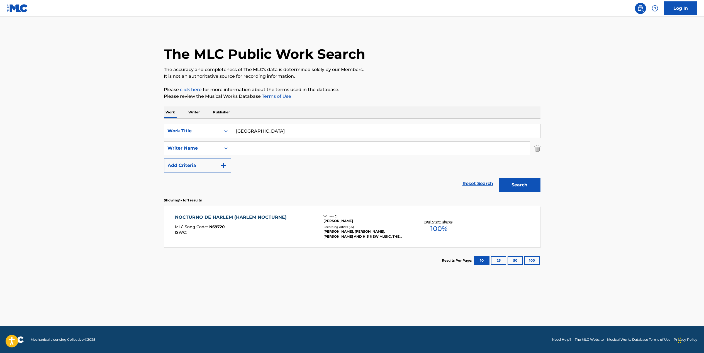
type input "BROOKLYN"
click at [243, 150] on input "Search Form" at bounding box center [380, 147] width 299 height 13
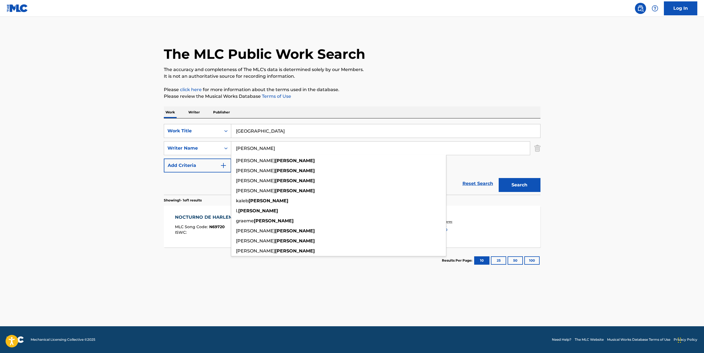
type input "mcintosh"
click at [499, 178] on button "Search" at bounding box center [520, 185] width 42 height 14
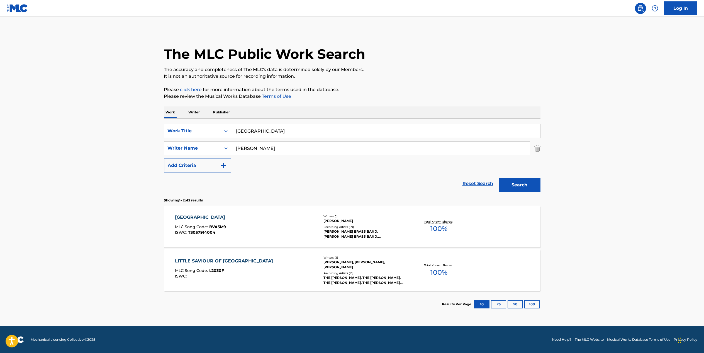
click at [212, 225] on span "BVA5M9" at bounding box center [217, 226] width 17 height 5
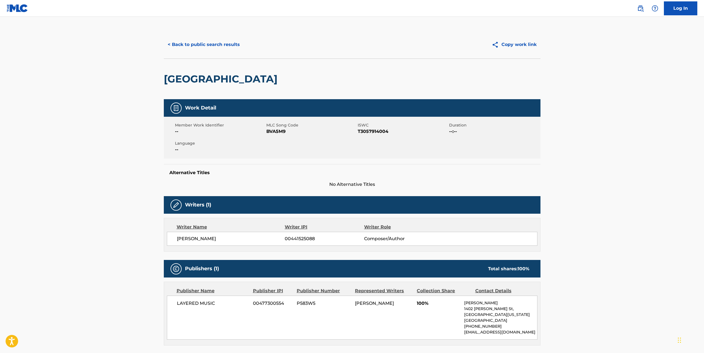
click at [270, 129] on span "BVA5M9" at bounding box center [311, 131] width 90 height 7
copy span "BVA5M9"
click at [361, 128] on span "T3057914004" at bounding box center [403, 131] width 90 height 7
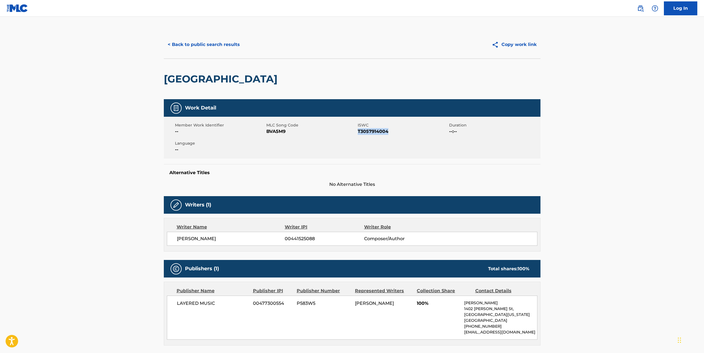
copy span "T3057914004"
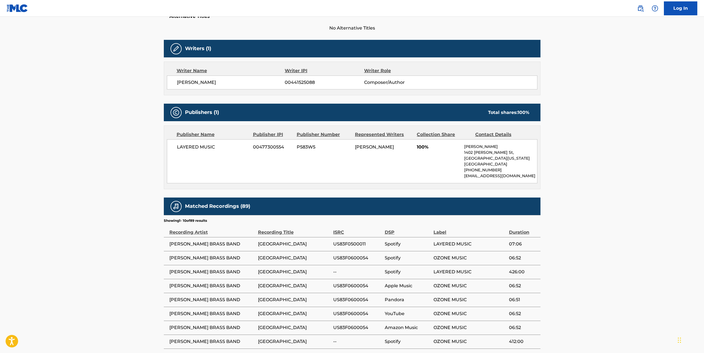
scroll to position [104, 0]
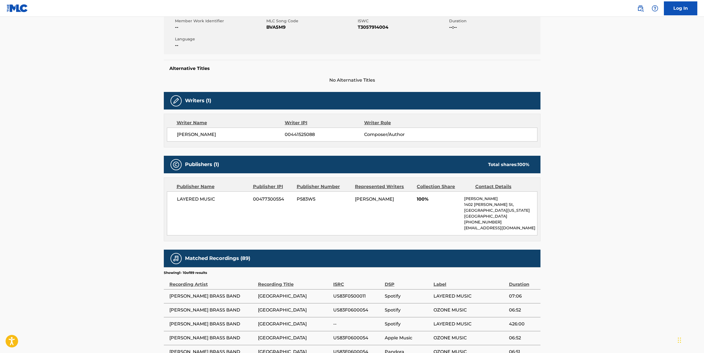
click at [207, 138] on div "NATHANIEL RAY MCINTOSH 00441525088 Composer/Author" at bounding box center [352, 135] width 370 height 14
copy div "NATHANIEL RAY MCINTOSH"
drag, startPoint x: 529, startPoint y: 227, endPoint x: 462, endPoint y: 228, distance: 66.8
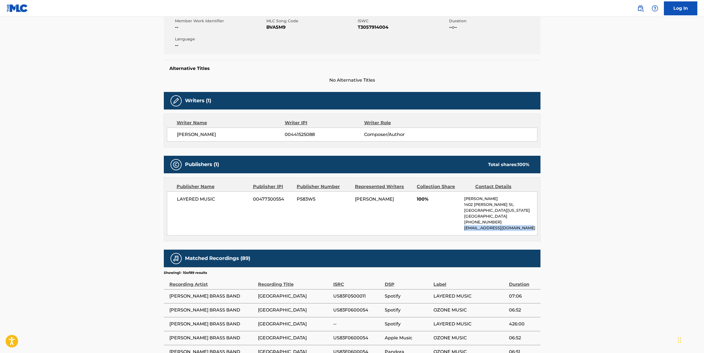
click at [462, 228] on div "LAYERED MUSIC 00477300554 P583W5 NATHANIEL RAY MCINTOSH 100% David Henzie-Skoge…" at bounding box center [352, 213] width 370 height 44
copy p "davidhenzieskogen@gmail.com"
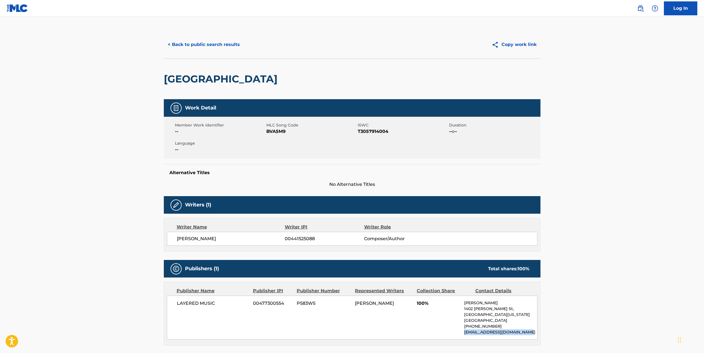
click at [197, 47] on button "< Back to public search results" at bounding box center [204, 45] width 80 height 14
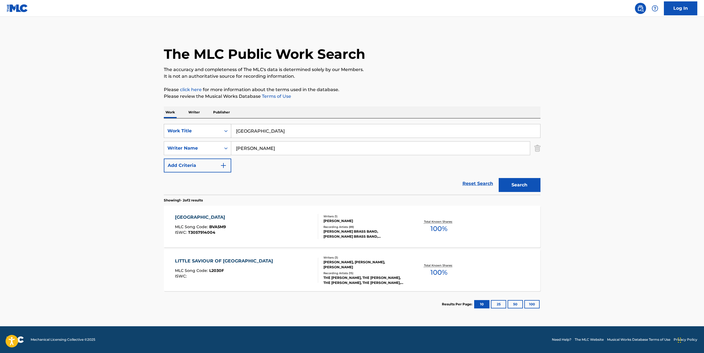
click at [222, 129] on div "Search Form" at bounding box center [226, 131] width 10 height 10
click at [207, 158] on div "MLC Song Code" at bounding box center [197, 159] width 67 height 14
click at [257, 131] on input "Search Form" at bounding box center [385, 130] width 309 height 13
paste input "B83400"
type input "B83400"
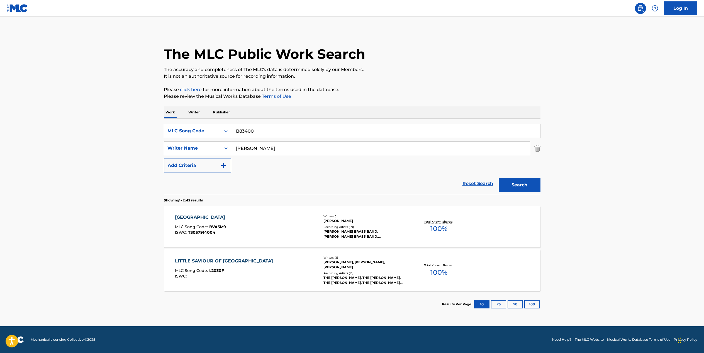
click at [247, 151] on input "mcintosh" at bounding box center [380, 147] width 299 height 13
click at [522, 187] on button "Search" at bounding box center [520, 185] width 42 height 14
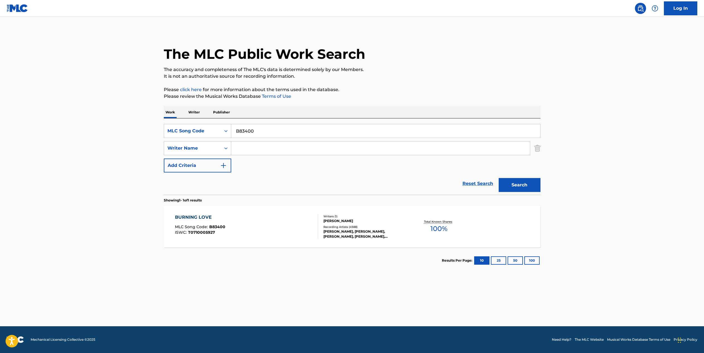
click at [300, 229] on div "BURNING LOVE MLC Song Code : B83400 ISWC : T0710005927" at bounding box center [246, 226] width 143 height 25
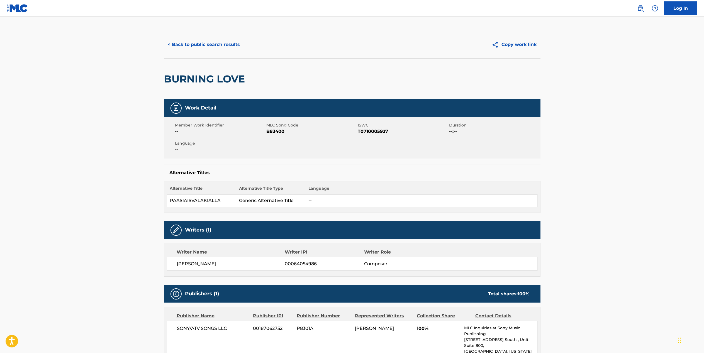
click at [195, 47] on button "< Back to public search results" at bounding box center [204, 45] width 80 height 14
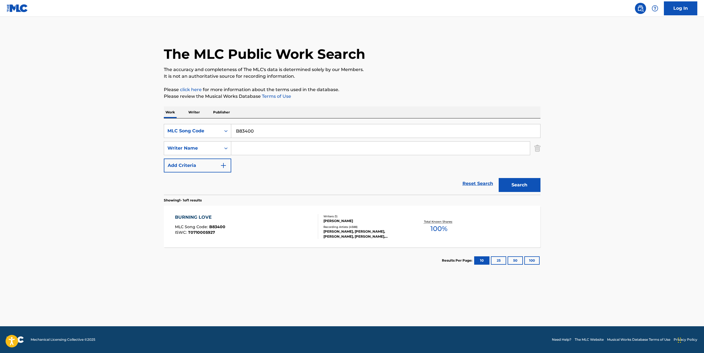
click at [241, 130] on input "B83400" at bounding box center [385, 130] width 309 height 13
paste input "R3478L"
type input "R3478L"
click at [515, 186] on button "Search" at bounding box center [520, 185] width 42 height 14
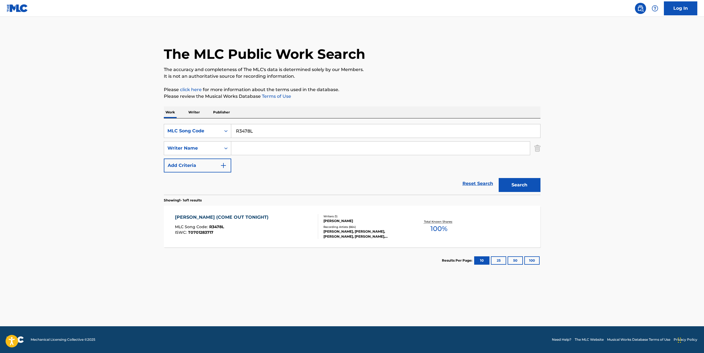
click at [262, 225] on div "ROSALITA (COME OUT TONIGHT) MLC Song Code : R3478L ISWC : T0701283717" at bounding box center [246, 226] width 143 height 25
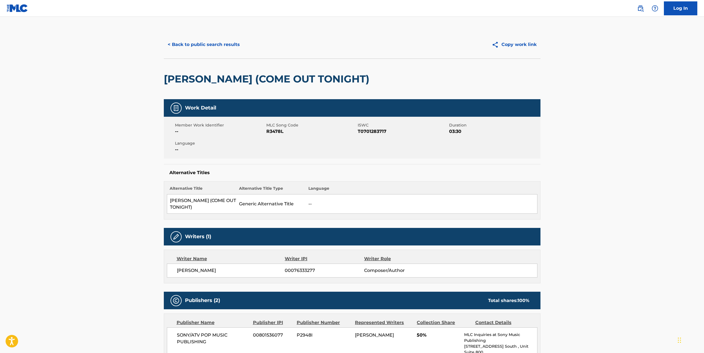
click at [200, 48] on button "< Back to public search results" at bounding box center [204, 45] width 80 height 14
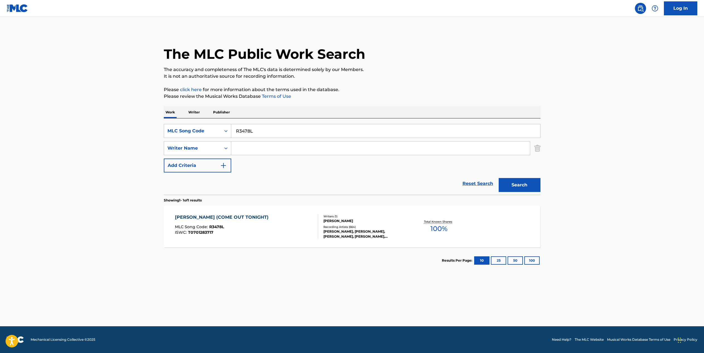
click at [251, 129] on input "R3478L" at bounding box center [385, 130] width 309 height 13
paste input "L22483"
type input "L22483"
click at [527, 188] on button "Search" at bounding box center [520, 185] width 42 height 14
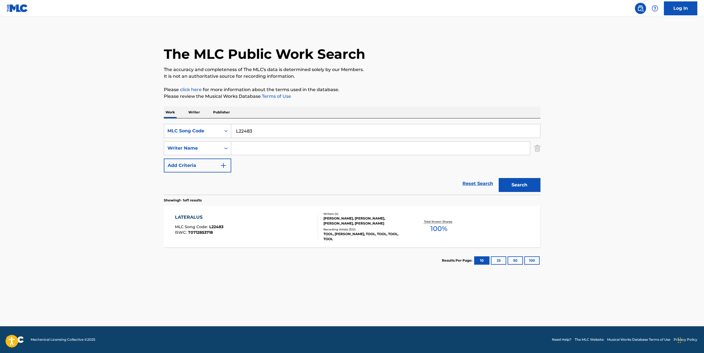
click at [269, 223] on div "LATERALUS MLC Song Code : L22483 ISWC : T0712853718" at bounding box center [246, 226] width 143 height 25
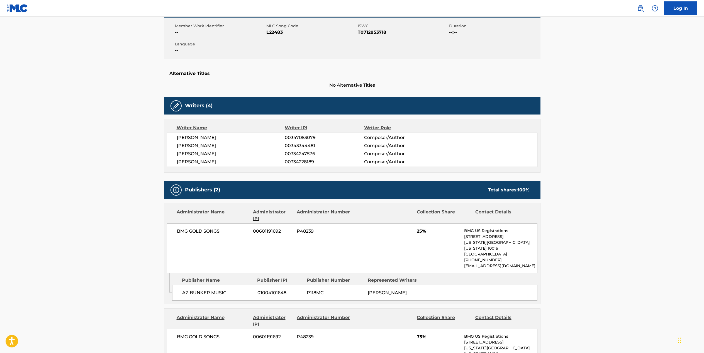
scroll to position [100, 0]
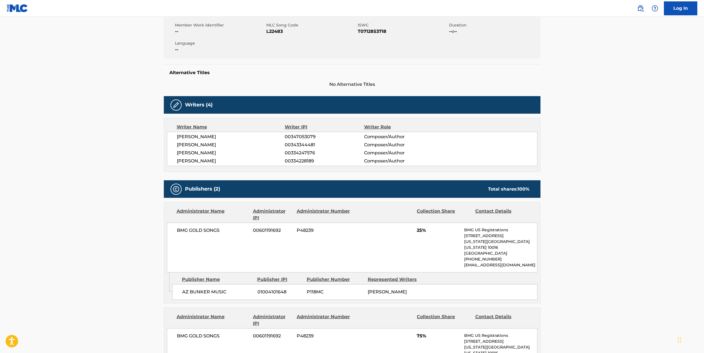
click at [369, 33] on span "T0712853718" at bounding box center [403, 31] width 90 height 7
copy span "T0712853718"
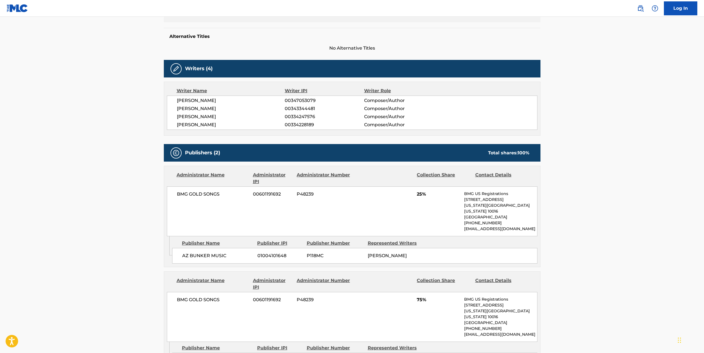
scroll to position [0, 0]
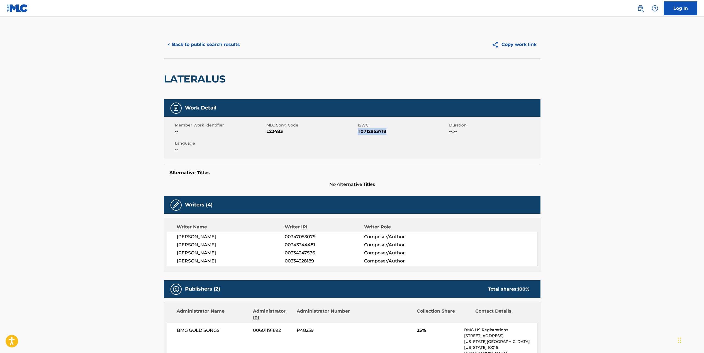
click at [209, 41] on button "< Back to public search results" at bounding box center [204, 45] width 80 height 14
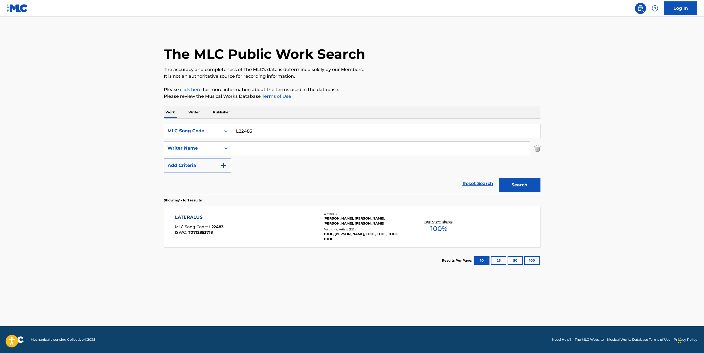
click at [256, 133] on input "L22483" at bounding box center [385, 130] width 309 height 13
paste input "SV7BTB"
type input "SV7BTB"
click at [504, 181] on button "Search" at bounding box center [520, 185] width 42 height 14
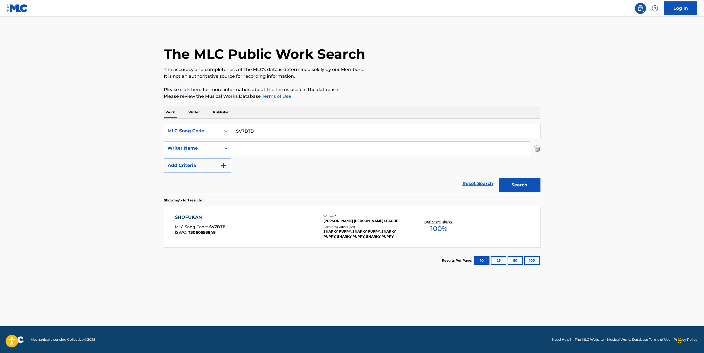
click at [270, 234] on div "SHOFUKAN MLC Song Code : SV7BTB ISWC : T3060593848" at bounding box center [246, 226] width 143 height 25
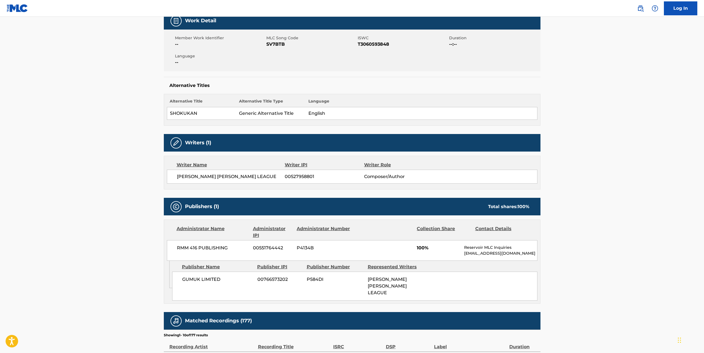
scroll to position [89, 0]
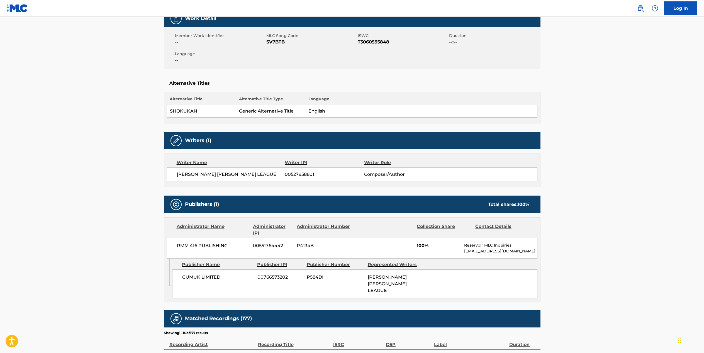
click at [363, 43] on span "T3060593848" at bounding box center [403, 42] width 90 height 7
copy span "T3060593848"
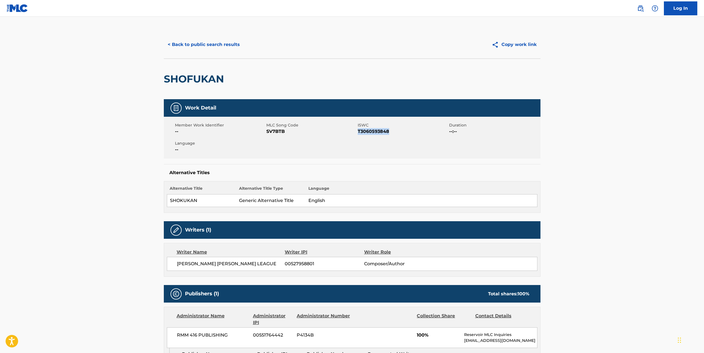
click at [203, 48] on button "< Back to public search results" at bounding box center [204, 45] width 80 height 14
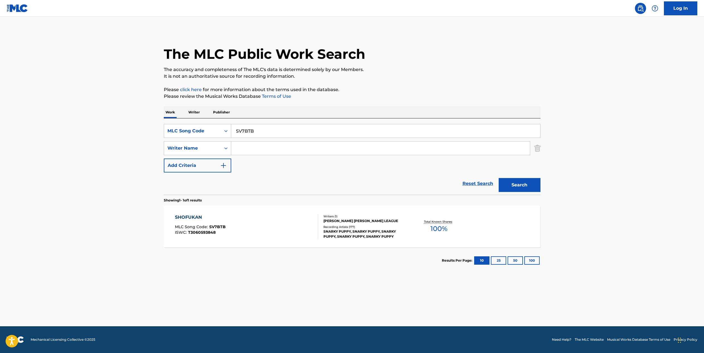
click at [260, 137] on input "SV7BTB" at bounding box center [385, 130] width 309 height 13
paste input "L20092"
type input "L20092"
click at [514, 185] on button "Search" at bounding box center [520, 185] width 42 height 14
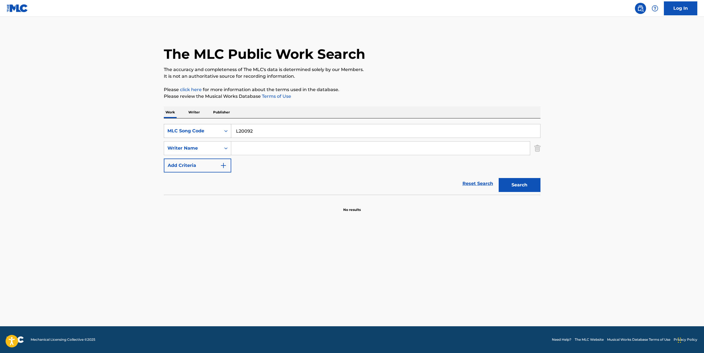
click at [196, 133] on div "MLC Song Code" at bounding box center [192, 131] width 50 height 7
click at [193, 147] on div "Work Title" at bounding box center [197, 145] width 67 height 14
click at [243, 134] on input "Search Form" at bounding box center [385, 130] width 309 height 13
paste input "LET THE GOOD TIMES ROLL"
type input "LET THE GOOD TIMES ROLL"
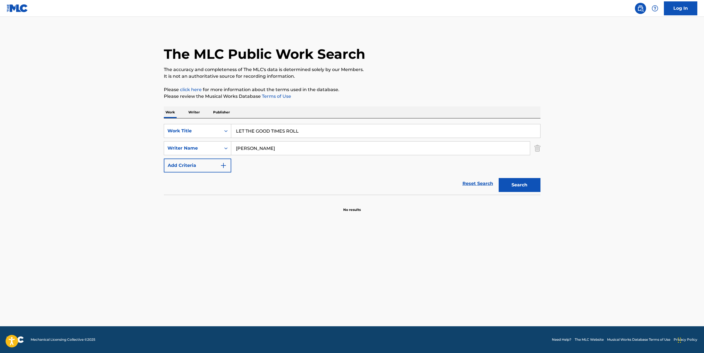
type input "moore"
click at [499, 178] on button "Search" at bounding box center [520, 185] width 42 height 14
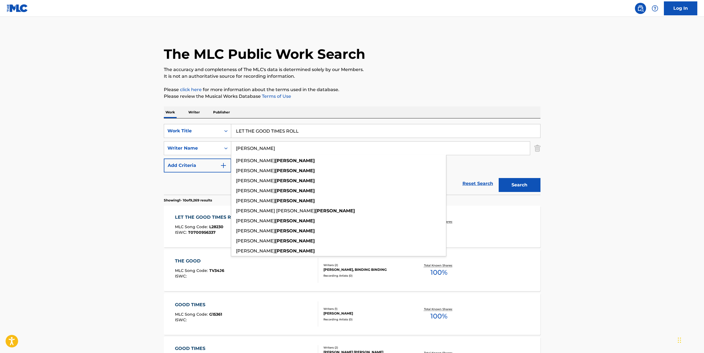
click at [118, 179] on main "The MLC Public Work Search The accuracy and completeness of The MLC's data is d…" at bounding box center [352, 345] width 704 height 656
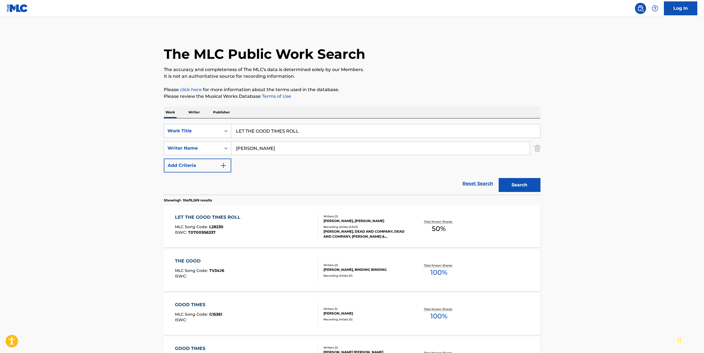
click at [251, 220] on div "LET THE GOOD TIMES ROLL MLC Song Code : L28230 ISWC : T0700956337" at bounding box center [246, 226] width 143 height 25
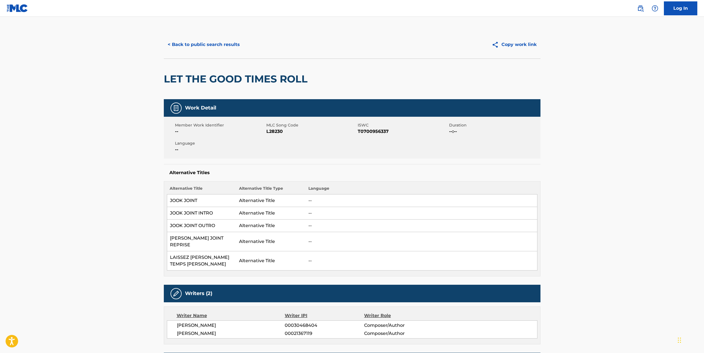
click at [273, 129] on span "L28230" at bounding box center [311, 131] width 90 height 7
click at [202, 47] on button "< Back to public search results" at bounding box center [204, 45] width 80 height 14
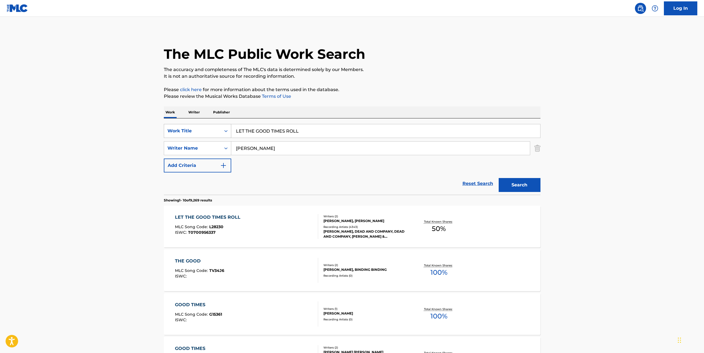
click at [211, 128] on div "Work Title" at bounding box center [192, 131] width 50 height 7
click at [204, 146] on div "MLC Song Code" at bounding box center [197, 145] width 67 height 14
click at [247, 133] on input "Search Form" at bounding box center [385, 130] width 309 height 13
paste input "SV7BTB"
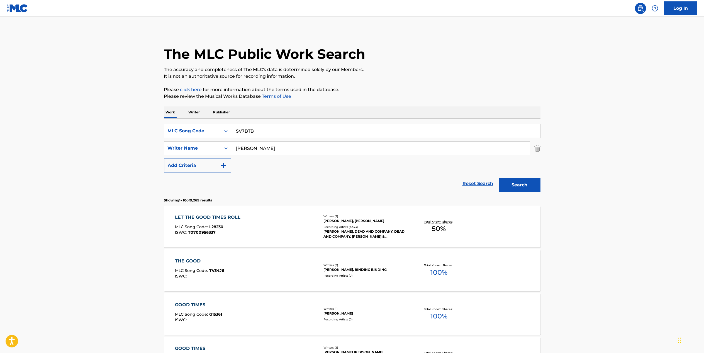
type input "SV7BTB"
click at [243, 151] on input "moore" at bounding box center [380, 147] width 299 height 13
click at [514, 180] on button "Search" at bounding box center [520, 185] width 42 height 14
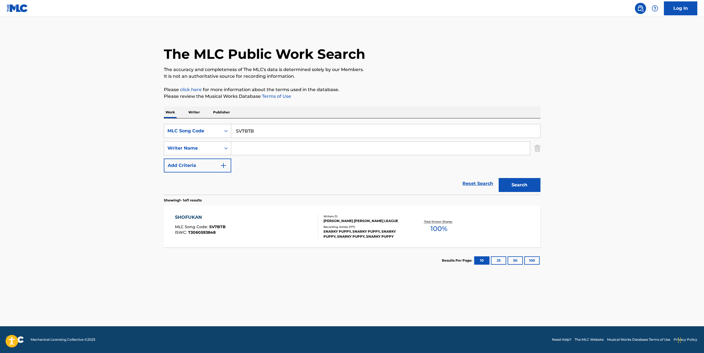
click at [248, 238] on div "SHOFUKAN MLC Song Code : SV7BTB ISWC : T3060593848" at bounding box center [246, 226] width 143 height 25
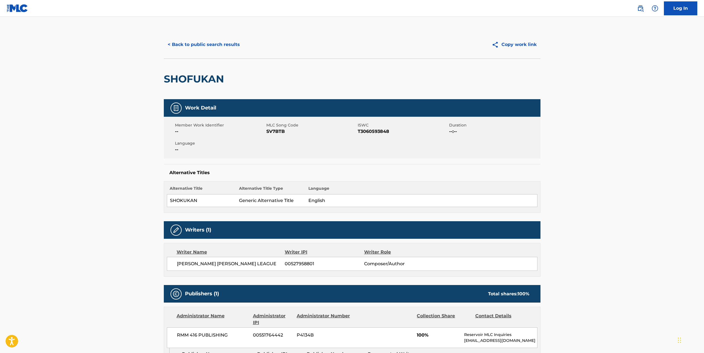
click at [363, 128] on span "T3060593848" at bounding box center [403, 131] width 90 height 7
